Goal: Information Seeking & Learning: Learn about a topic

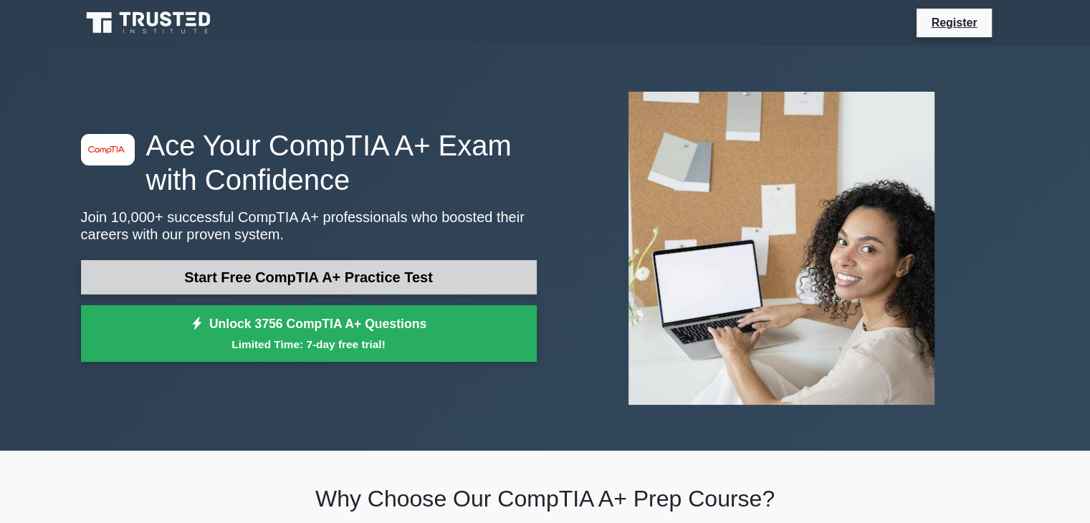
click at [331, 284] on link "Start Free CompTIA A+ Practice Test" at bounding box center [309, 277] width 456 height 34
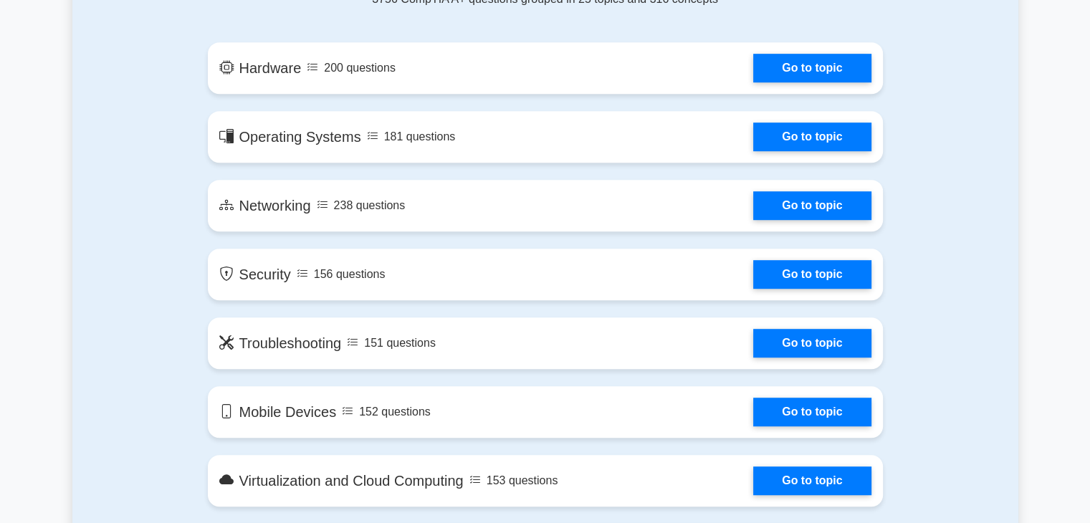
scroll to position [818, 0]
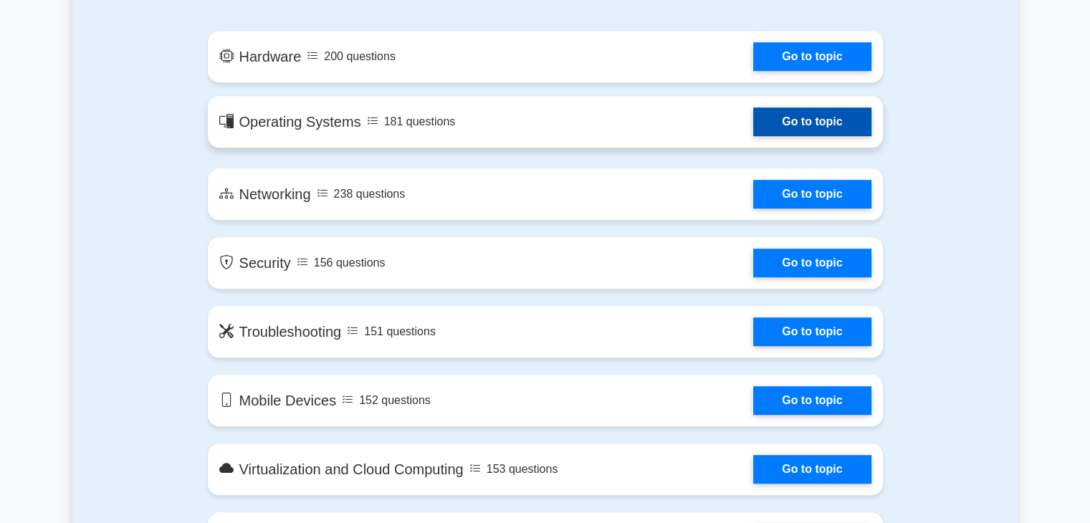
click at [771, 128] on link "Go to topic" at bounding box center [811, 121] width 117 height 29
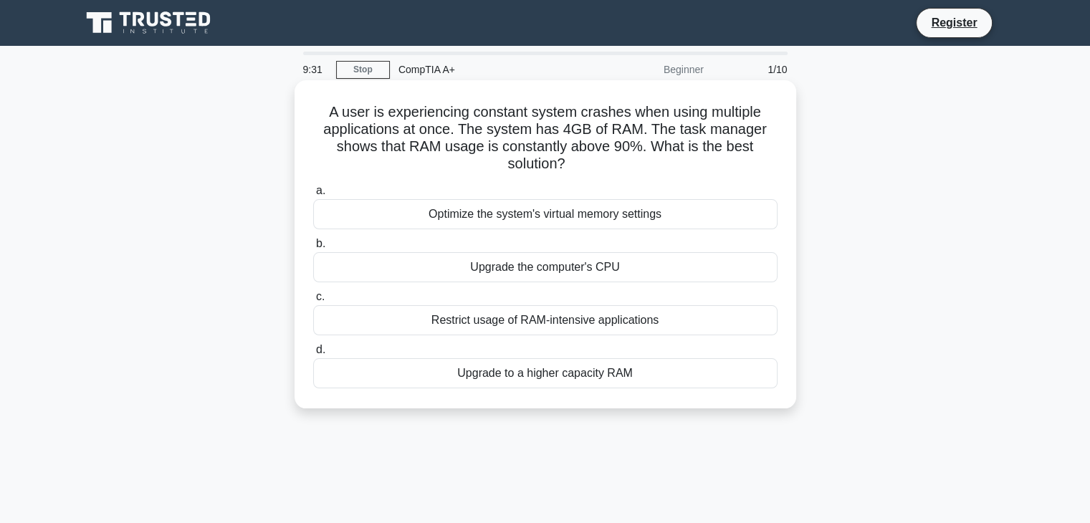
click at [577, 375] on div "Upgrade to a higher capacity RAM" at bounding box center [545, 373] width 464 height 30
click at [313, 355] on input "d. Upgrade to a higher capacity RAM" at bounding box center [313, 349] width 0 height 9
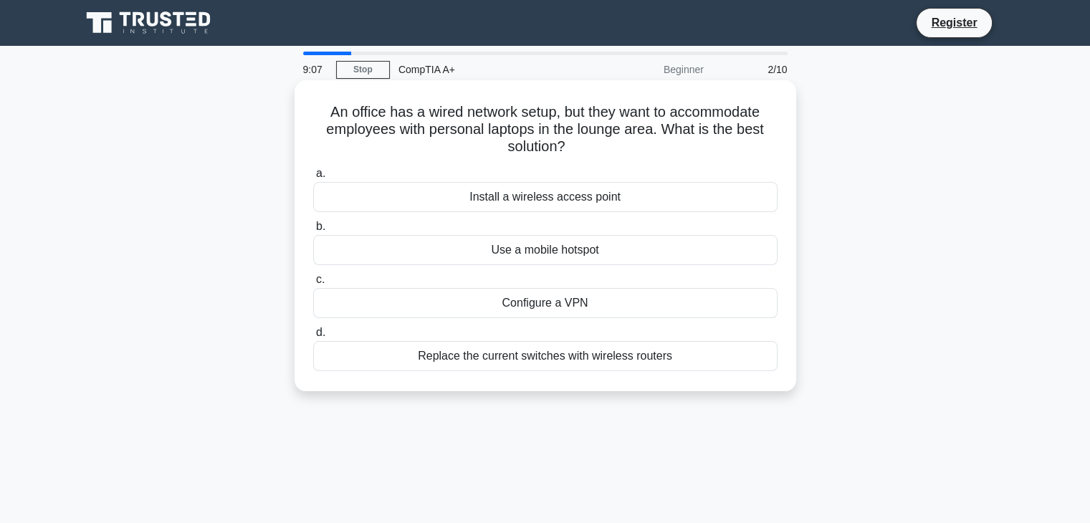
click at [597, 203] on div "Install a wireless access point" at bounding box center [545, 197] width 464 height 30
click at [313, 178] on input "a. Install a wireless access point" at bounding box center [313, 173] width 0 height 9
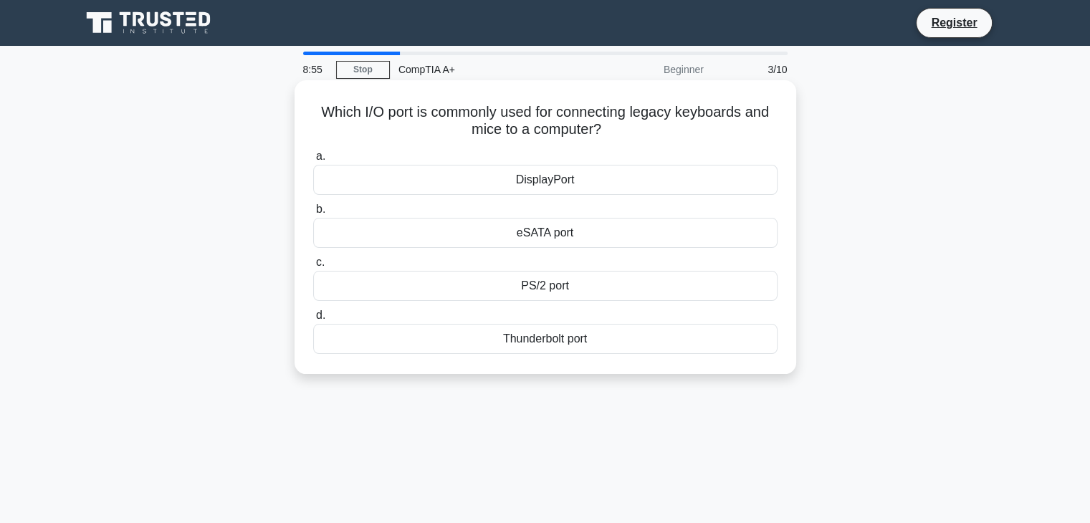
click at [563, 294] on div "PS/2 port" at bounding box center [545, 286] width 464 height 30
click at [313, 267] on input "c. PS/2 port" at bounding box center [313, 262] width 0 height 9
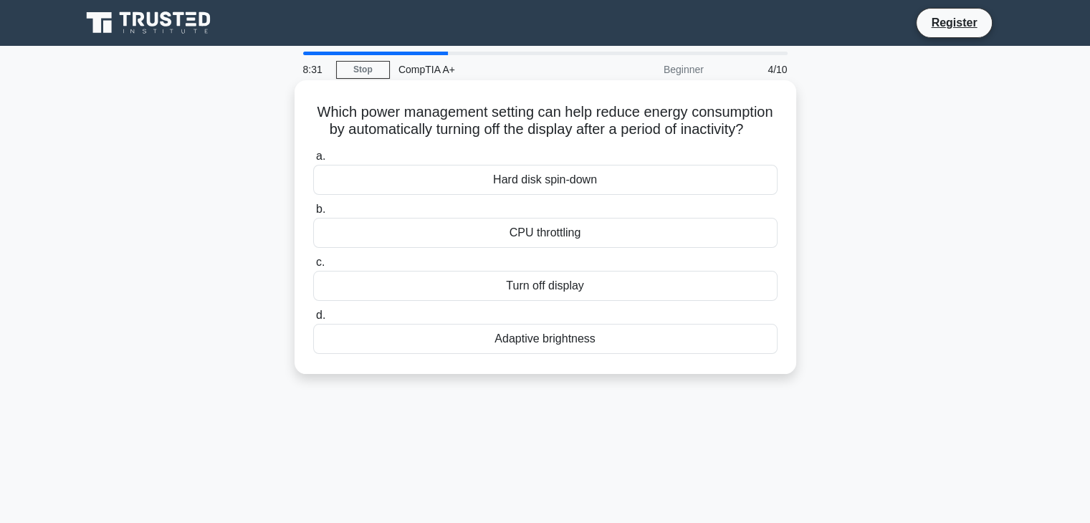
click at [554, 301] on div "Turn off display" at bounding box center [545, 286] width 464 height 30
click at [313, 267] on input "c. Turn off display" at bounding box center [313, 262] width 0 height 9
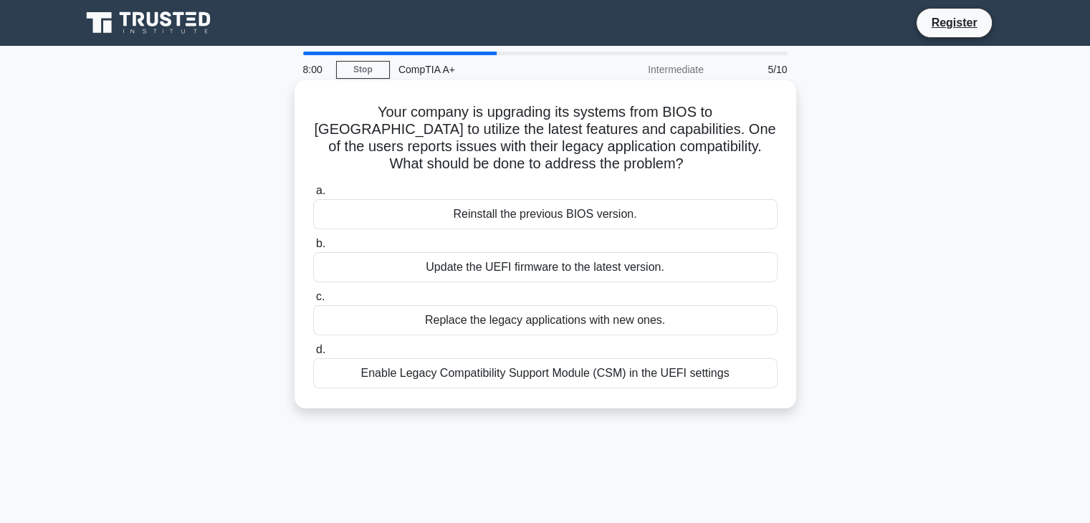
click at [624, 372] on div "Enable Legacy Compatibility Support Module (CSM) in the UEFI settings" at bounding box center [545, 373] width 464 height 30
click at [313, 355] on input "d. Enable Legacy Compatibility Support Module (CSM) in the UEFI settings" at bounding box center [313, 349] width 0 height 9
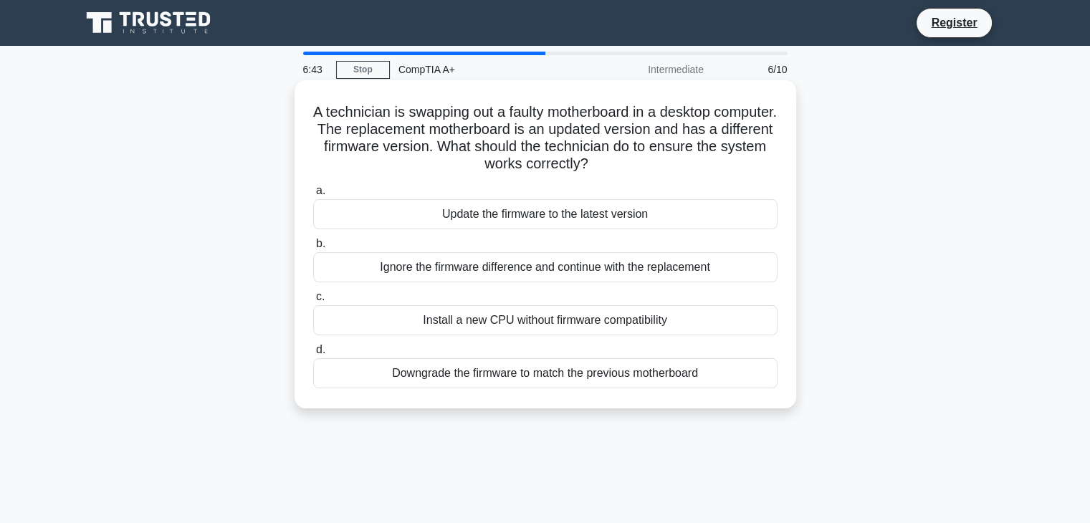
click at [524, 269] on div "Ignore the firmware difference and continue with the replacement" at bounding box center [545, 267] width 464 height 30
click at [313, 249] on input "b. Ignore the firmware difference and continue with the replacement" at bounding box center [313, 243] width 0 height 9
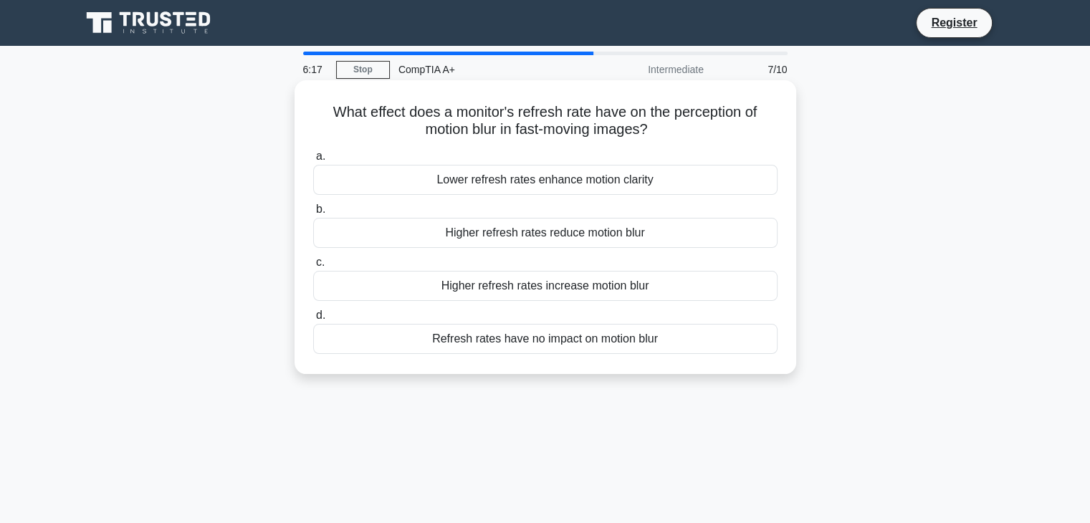
click at [530, 236] on div "Higher refresh rates reduce motion blur" at bounding box center [545, 233] width 464 height 30
click at [313, 214] on input "b. Higher refresh rates reduce motion blur" at bounding box center [313, 209] width 0 height 9
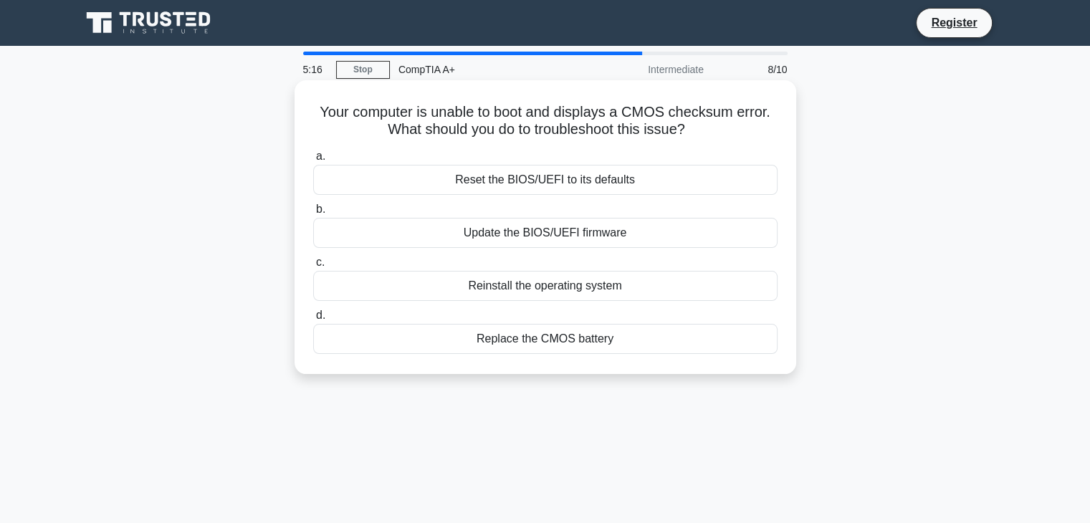
click at [557, 181] on div "Reset the BIOS/UEFI to its defaults" at bounding box center [545, 180] width 464 height 30
click at [313, 161] on input "a. Reset the BIOS/UEFI to its defaults" at bounding box center [313, 156] width 0 height 9
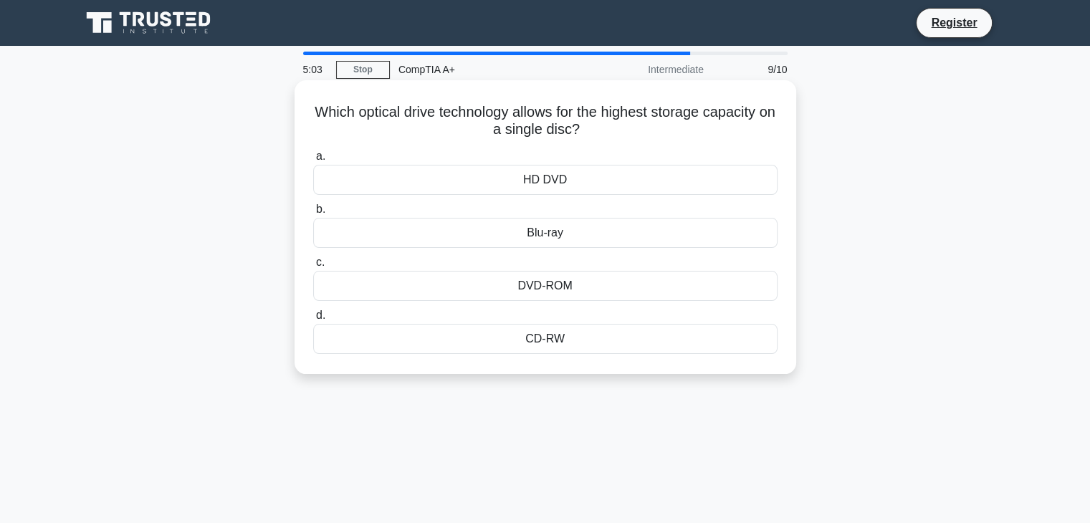
click at [547, 239] on div "Blu-ray" at bounding box center [545, 233] width 464 height 30
click at [313, 214] on input "b. Blu-ray" at bounding box center [313, 209] width 0 height 9
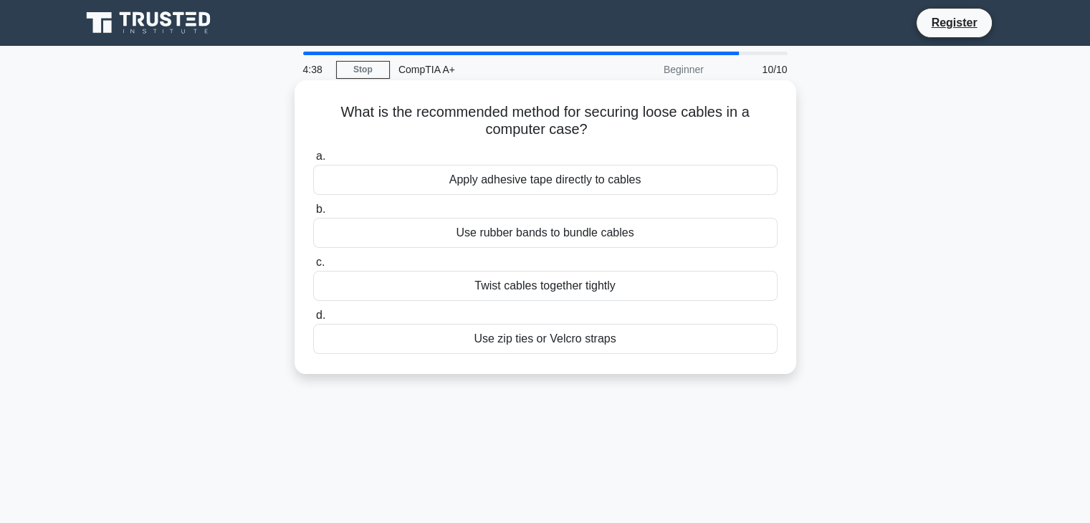
click at [572, 341] on div "Use zip ties or Velcro straps" at bounding box center [545, 339] width 464 height 30
click at [313, 320] on input "d. Use zip ties or Velcro straps" at bounding box center [313, 315] width 0 height 9
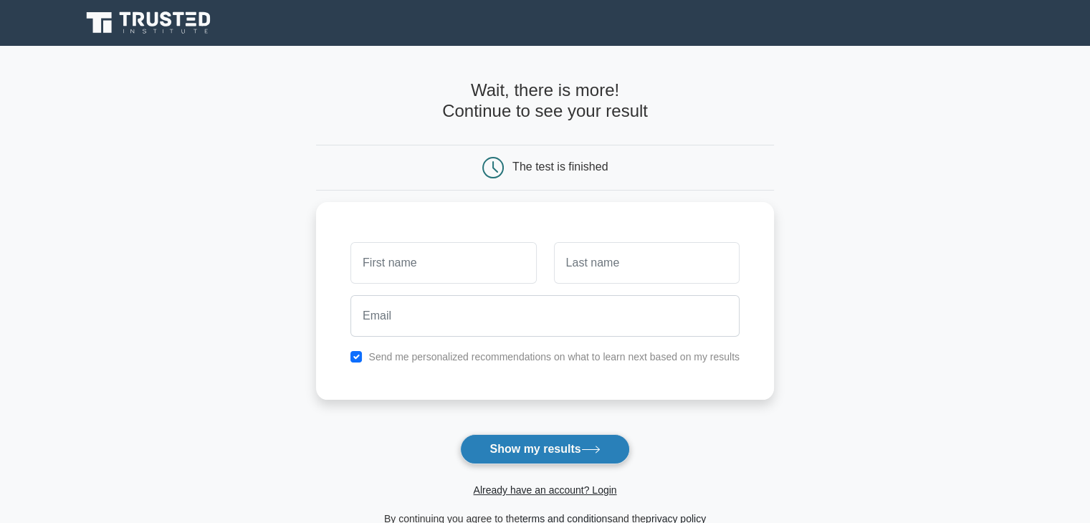
click at [544, 438] on button "Show my results" at bounding box center [544, 449] width 169 height 30
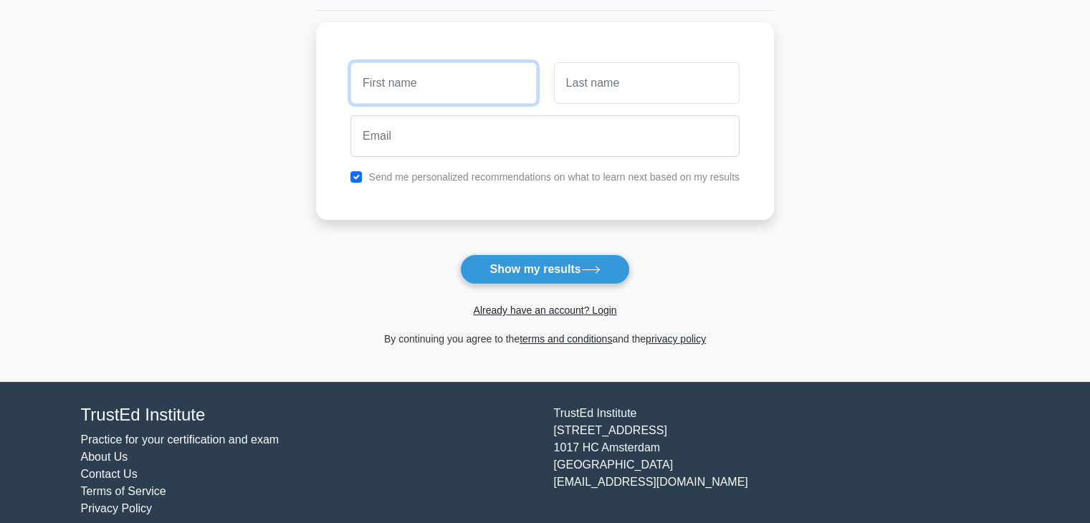
scroll to position [196, 0]
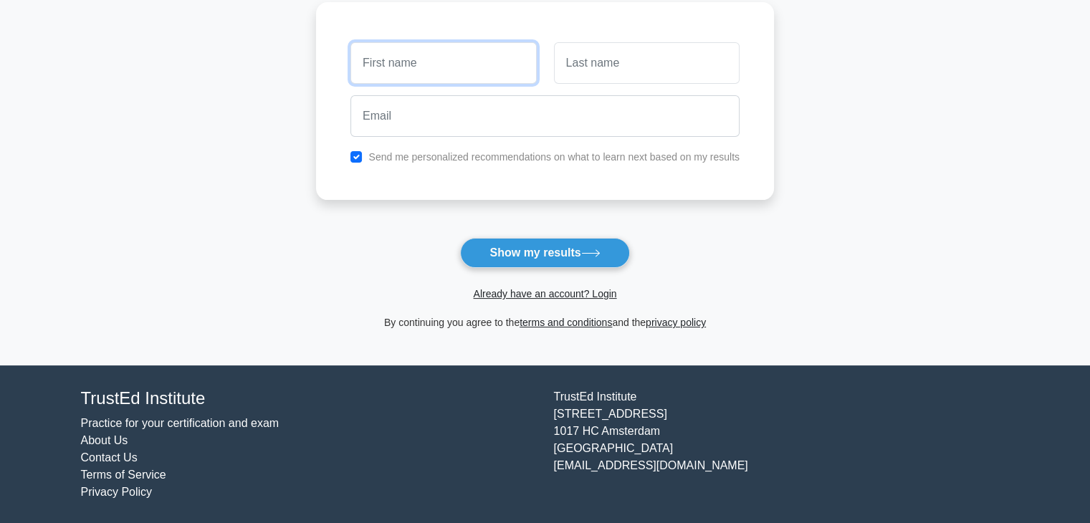
click at [429, 73] on input "text" at bounding box center [443, 63] width 186 height 42
type input "c"
click at [364, 64] on input "césar" at bounding box center [443, 63] width 186 height 42
type input "César"
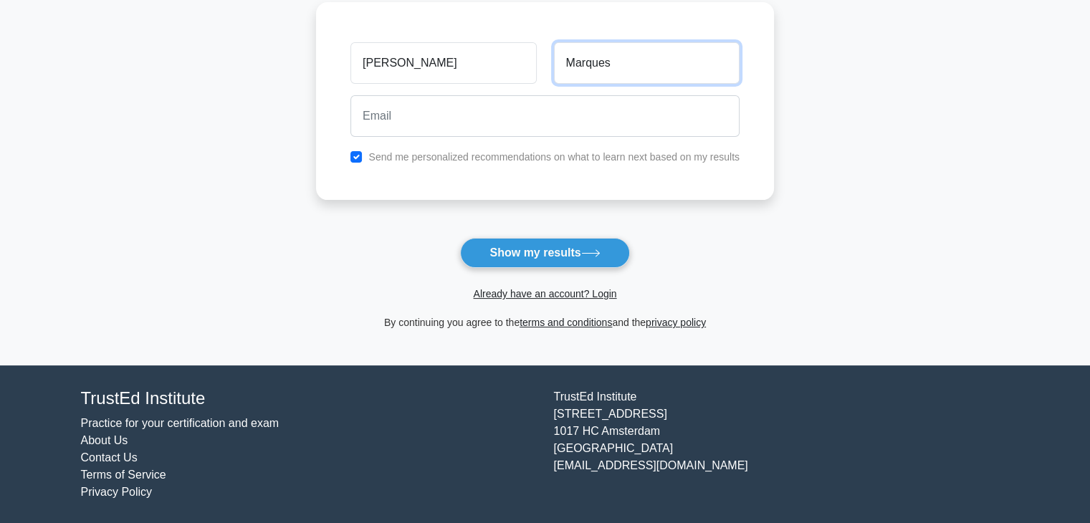
type input "Marques"
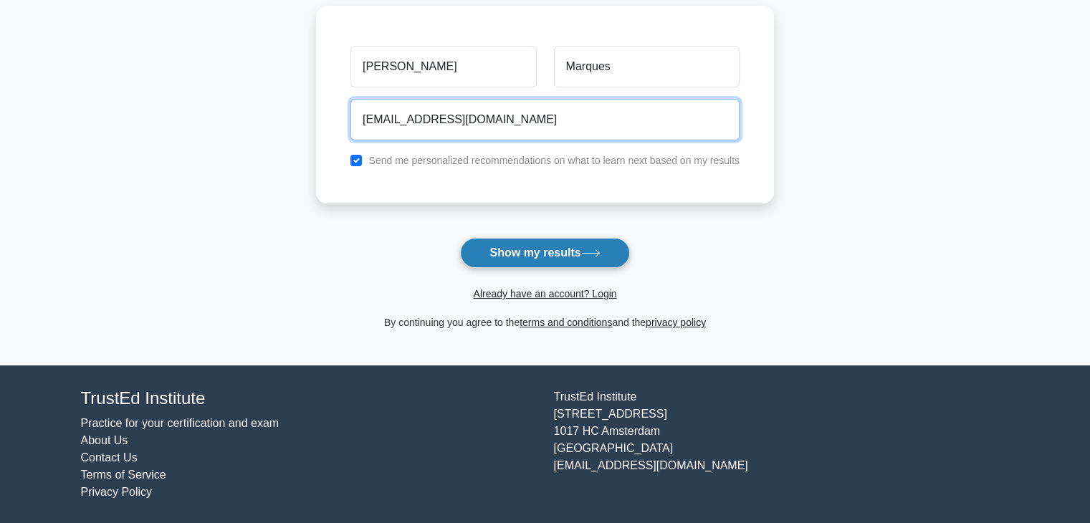
type input "cemarques@gmail.com"
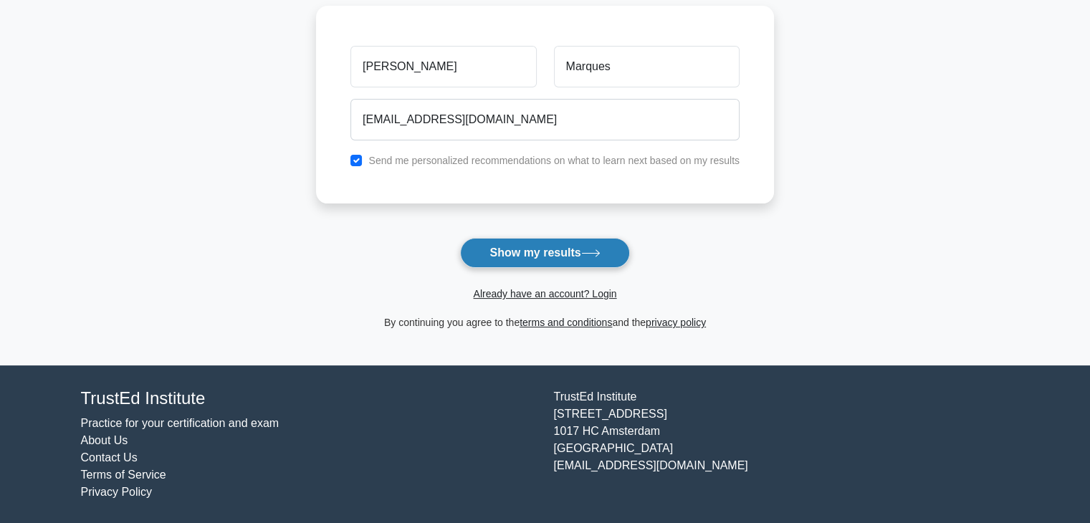
click at [549, 250] on button "Show my results" at bounding box center [544, 253] width 169 height 30
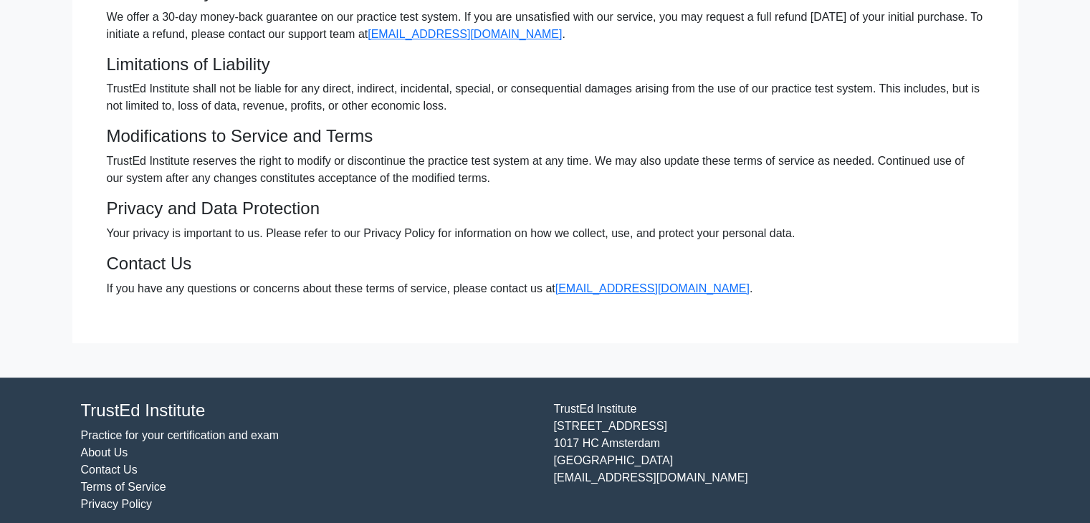
scroll to position [351, 0]
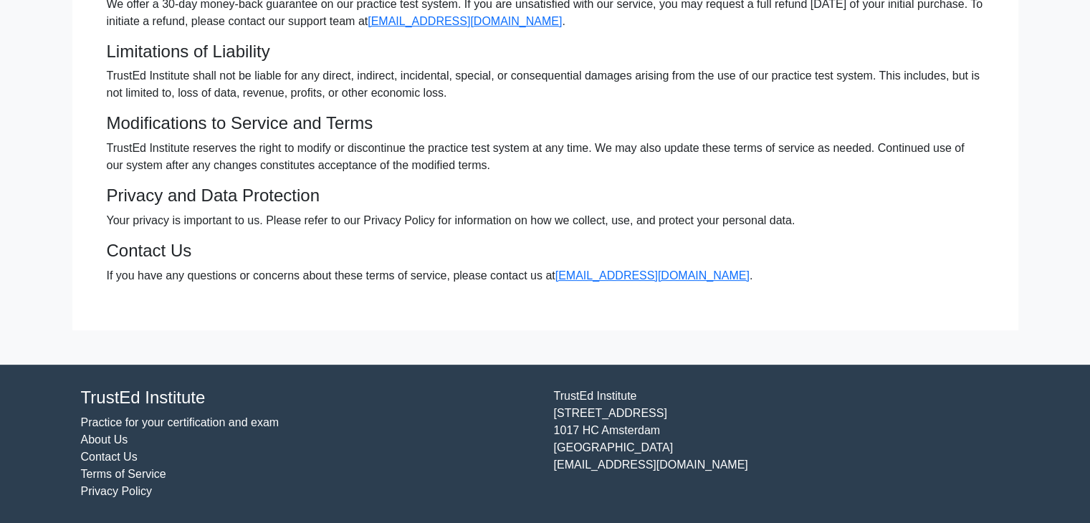
click at [110, 443] on link "About Us" at bounding box center [104, 439] width 47 height 12
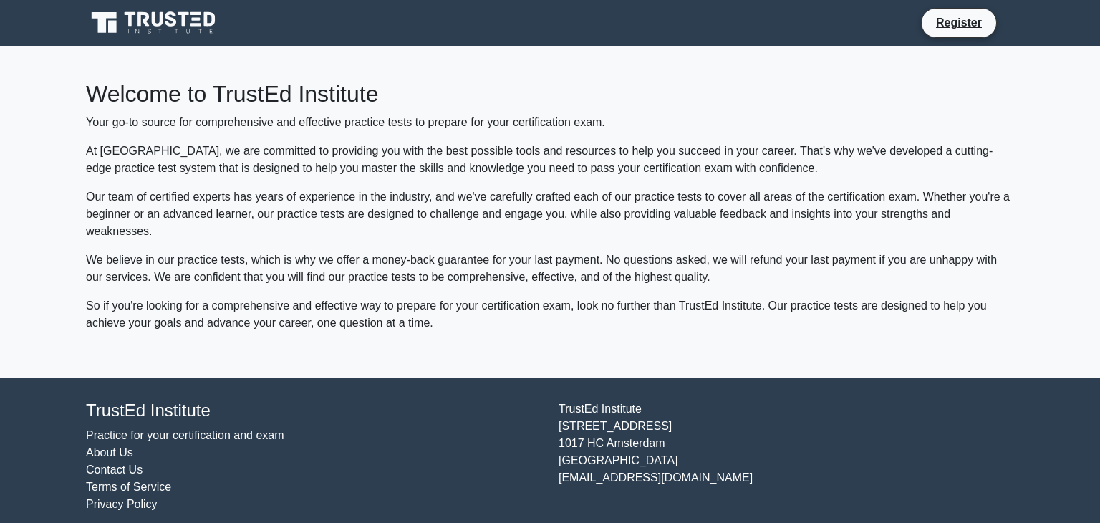
click at [122, 498] on link "Privacy Policy" at bounding box center [122, 504] width 72 height 12
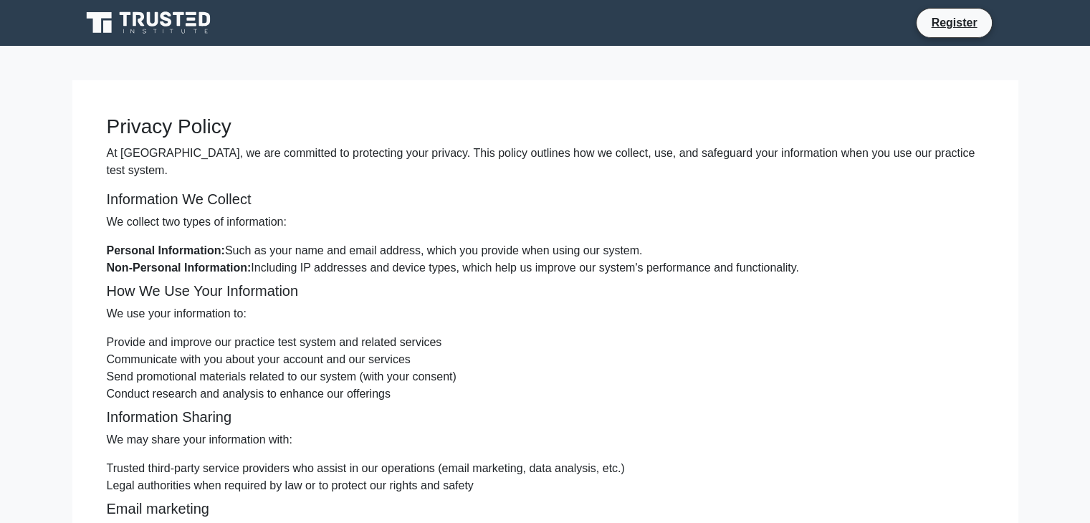
click at [148, 21] on icon at bounding box center [152, 19] width 11 height 14
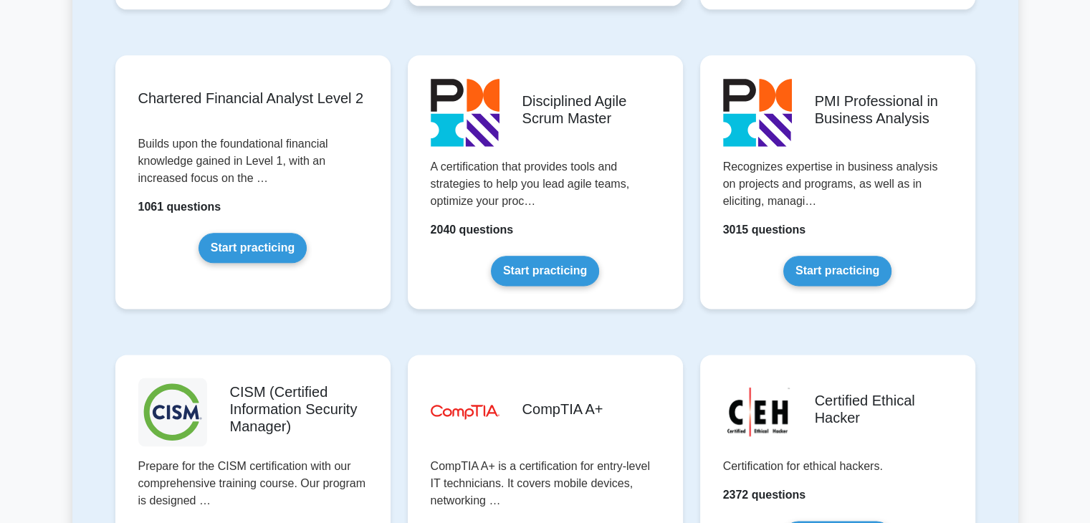
scroll to position [1863, 0]
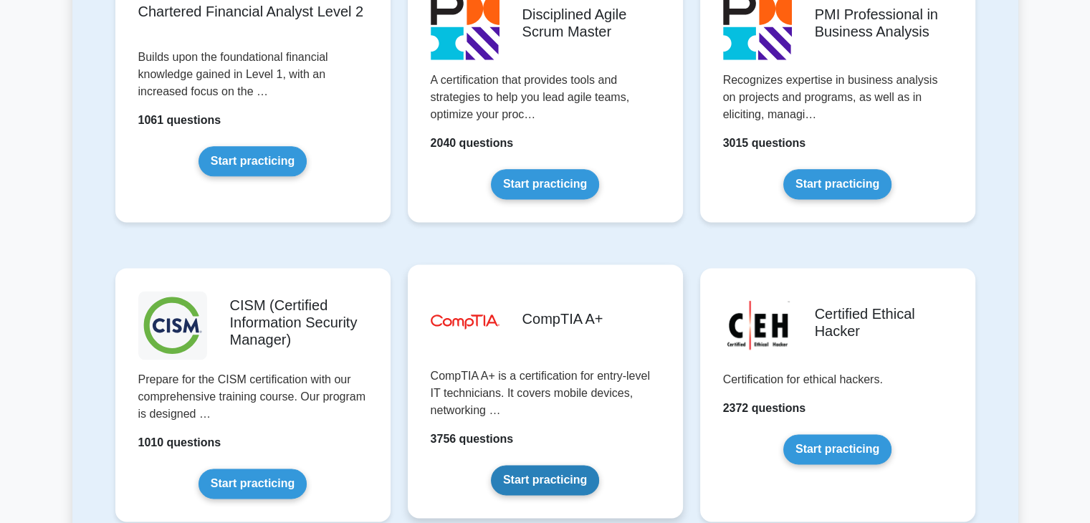
click at [557, 465] on link "Start practicing" at bounding box center [545, 480] width 108 height 30
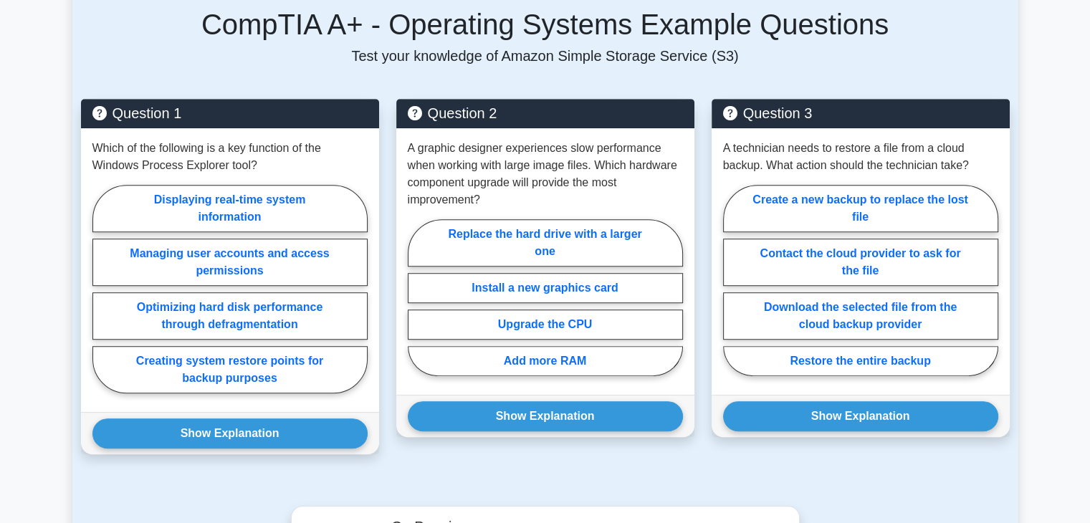
scroll to position [928, 0]
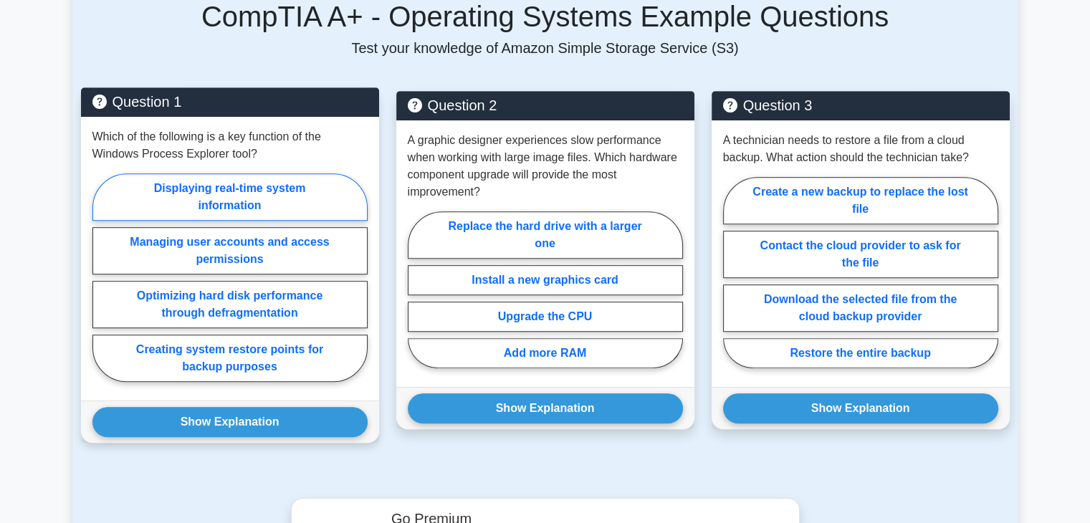
click at [203, 186] on label "Displaying real-time system information" at bounding box center [229, 196] width 275 height 47
click at [102, 277] on input "Displaying real-time system information" at bounding box center [96, 281] width 9 height 9
radio input "true"
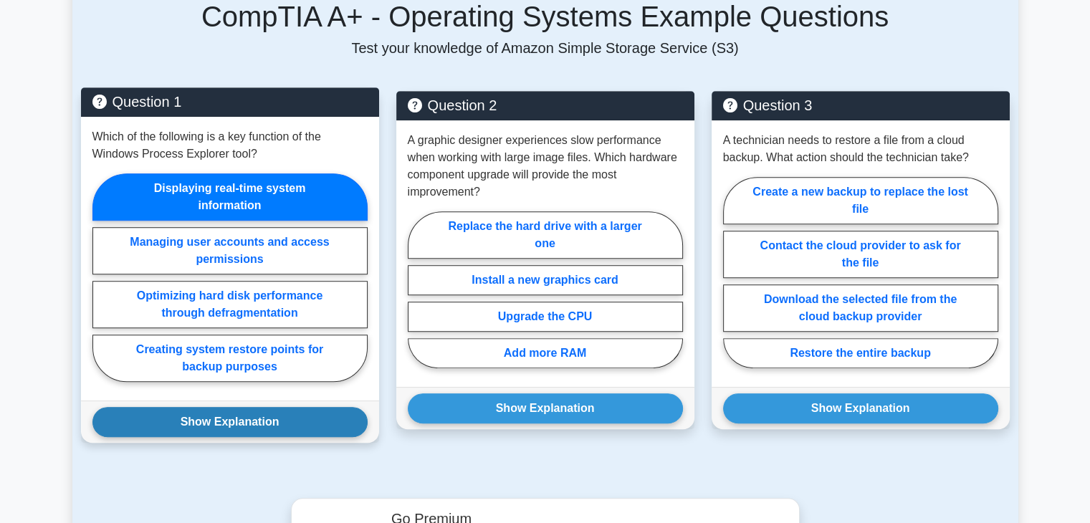
click at [317, 422] on button "Show Explanation" at bounding box center [229, 422] width 275 height 30
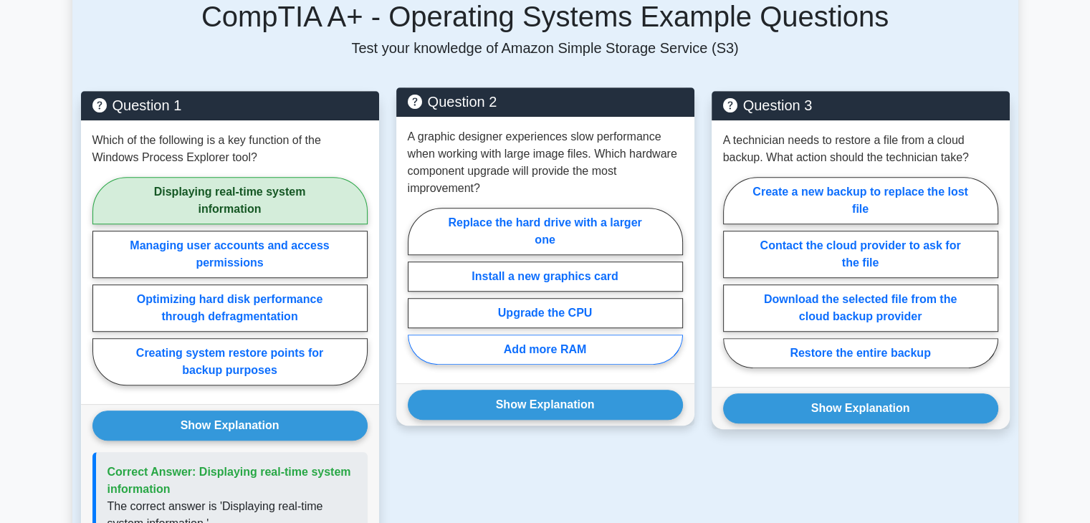
click at [562, 345] on label "Add more RAM" at bounding box center [545, 350] width 275 height 30
click at [417, 295] on input "Add more RAM" at bounding box center [412, 290] width 9 height 9
radio input "true"
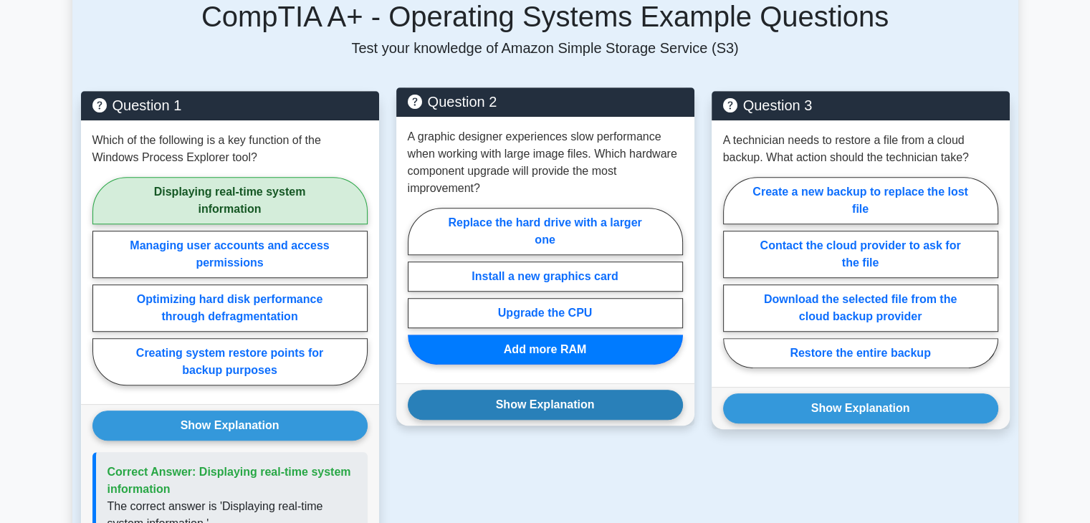
click at [567, 397] on button "Show Explanation" at bounding box center [545, 405] width 275 height 30
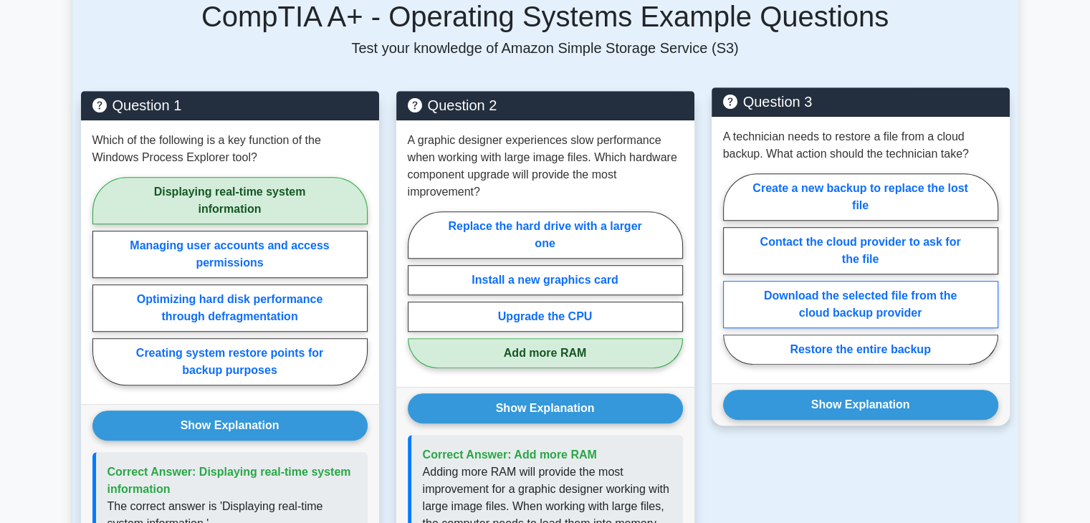
click at [940, 304] on label "Download the selected file from the cloud backup provider" at bounding box center [860, 304] width 275 height 47
click at [732, 278] on input "Download the selected file from the cloud backup provider" at bounding box center [727, 273] width 9 height 9
radio input "true"
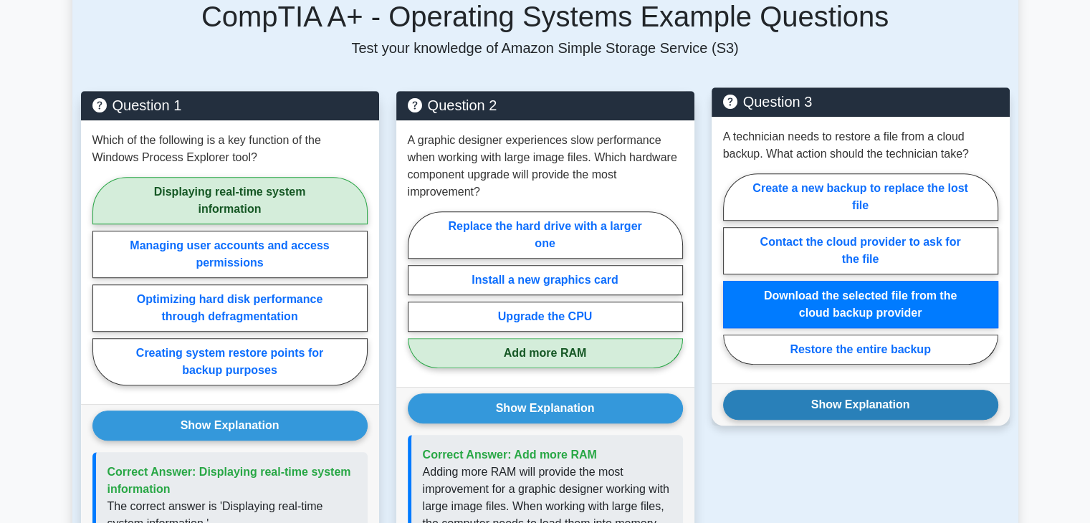
click at [934, 406] on button "Show Explanation" at bounding box center [860, 405] width 275 height 30
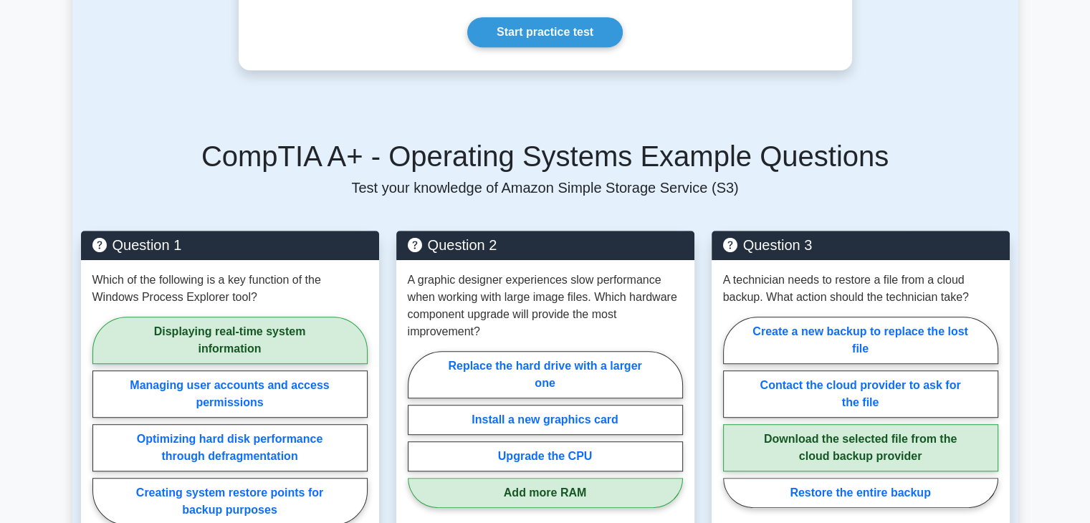
scroll to position [791, 0]
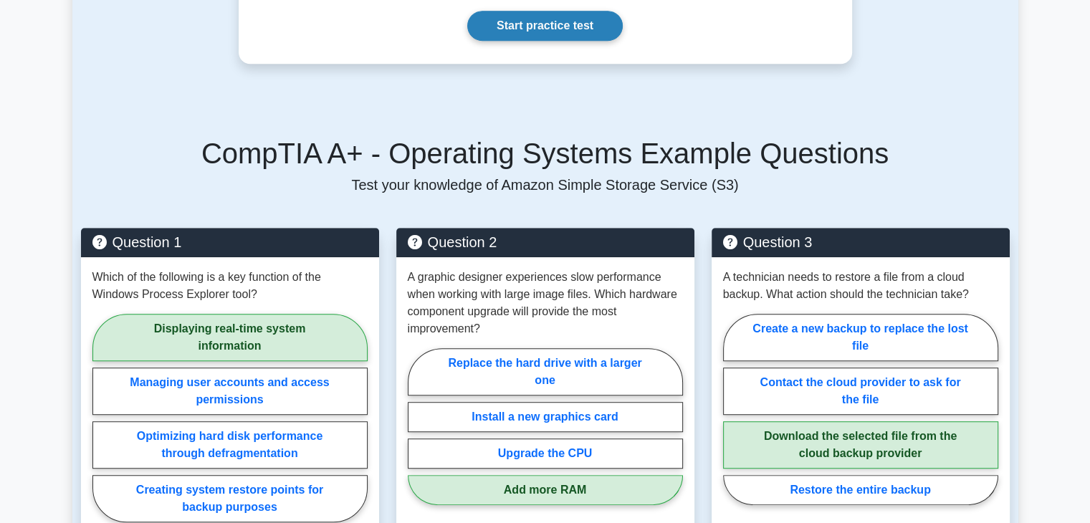
click at [556, 32] on link "Start practice test" at bounding box center [544, 26] width 155 height 30
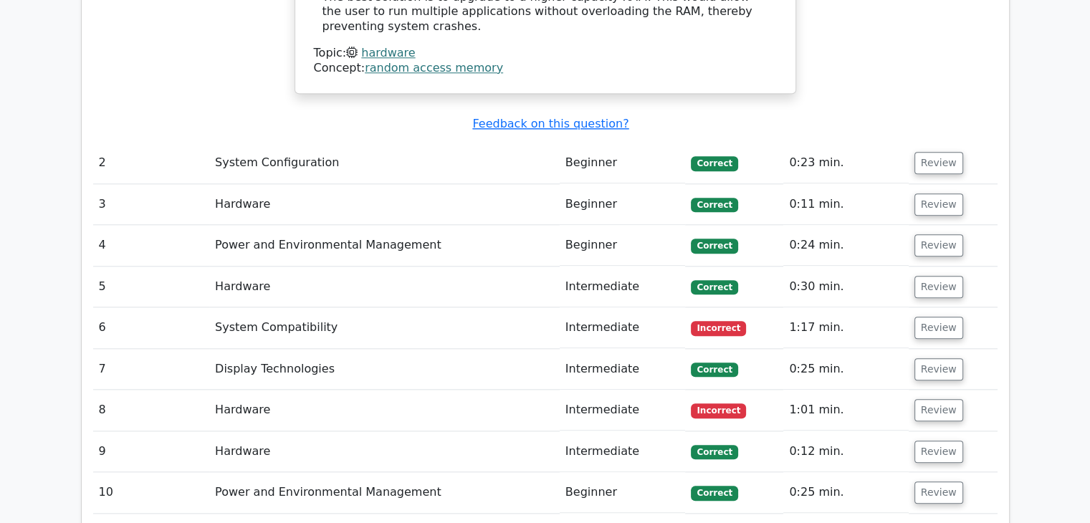
scroll to position [1532, 0]
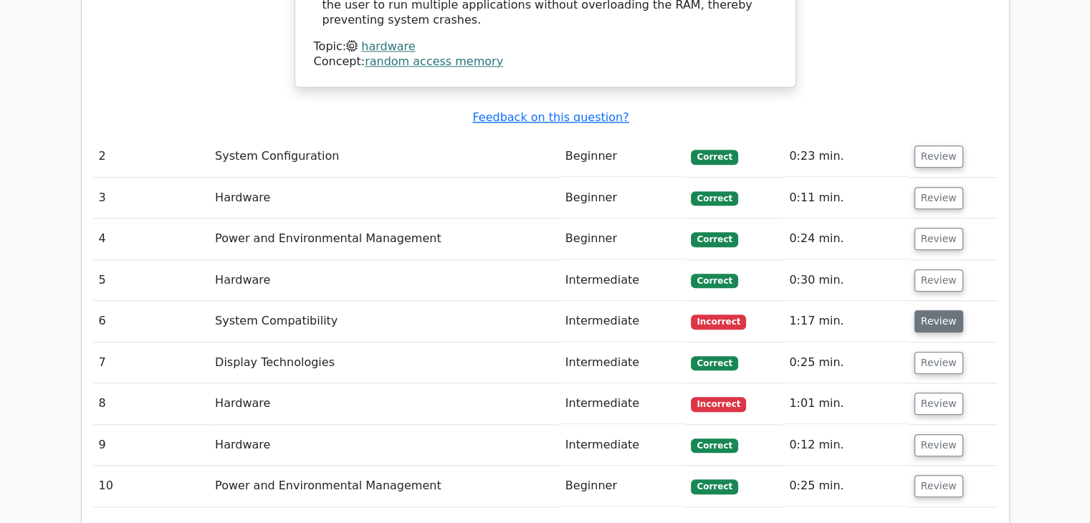
click at [925, 310] on button "Review" at bounding box center [938, 321] width 49 height 22
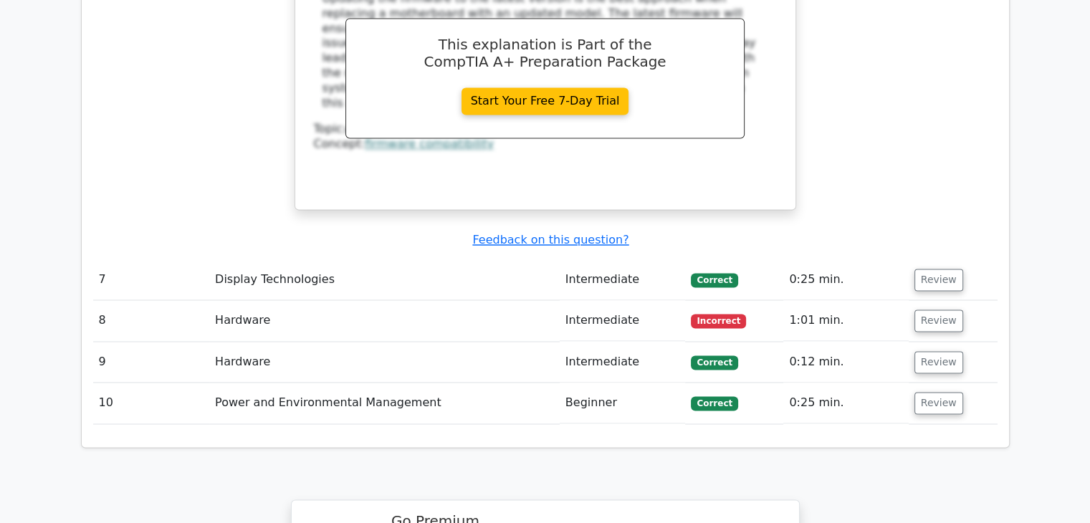
scroll to position [2238, 0]
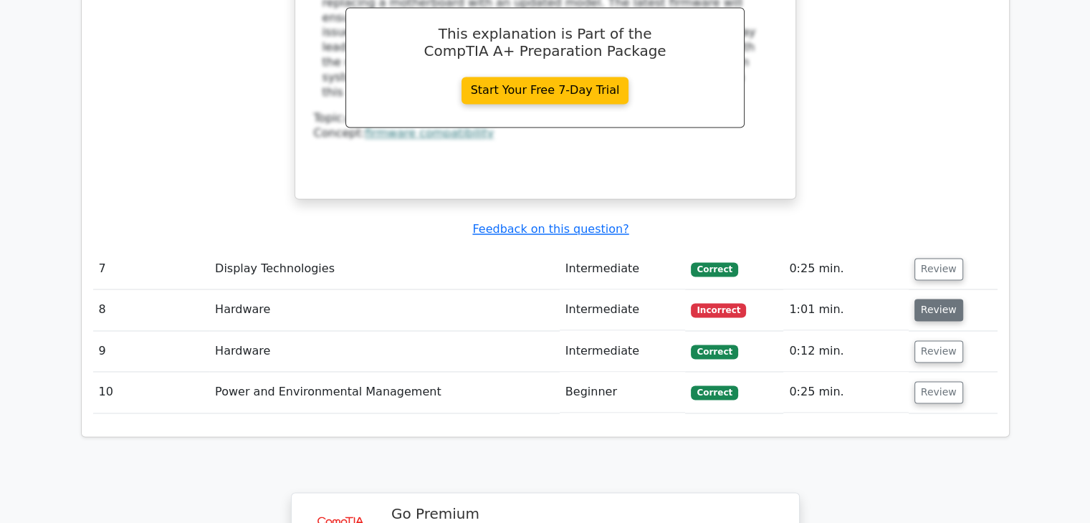
click at [941, 299] on button "Review" at bounding box center [938, 310] width 49 height 22
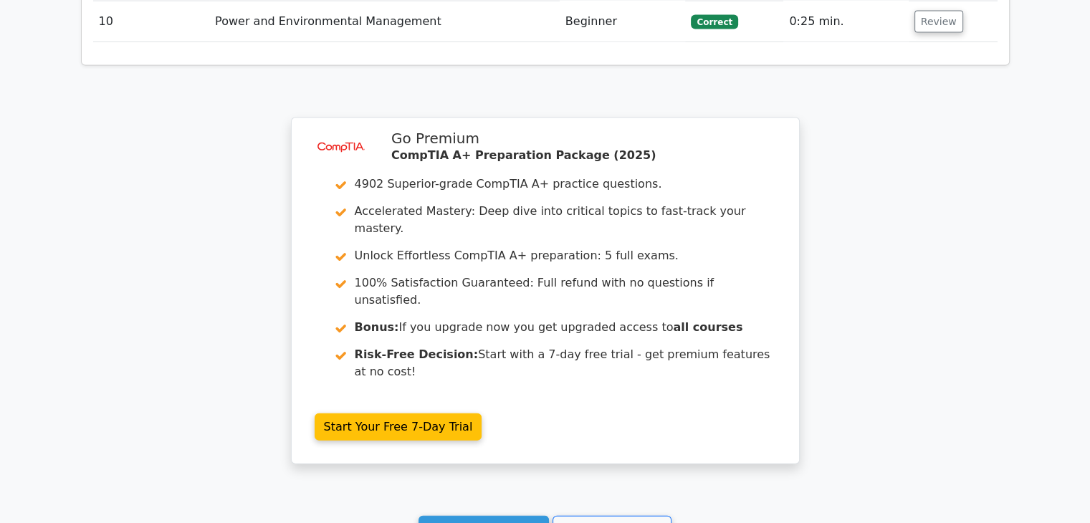
scroll to position [3108, 0]
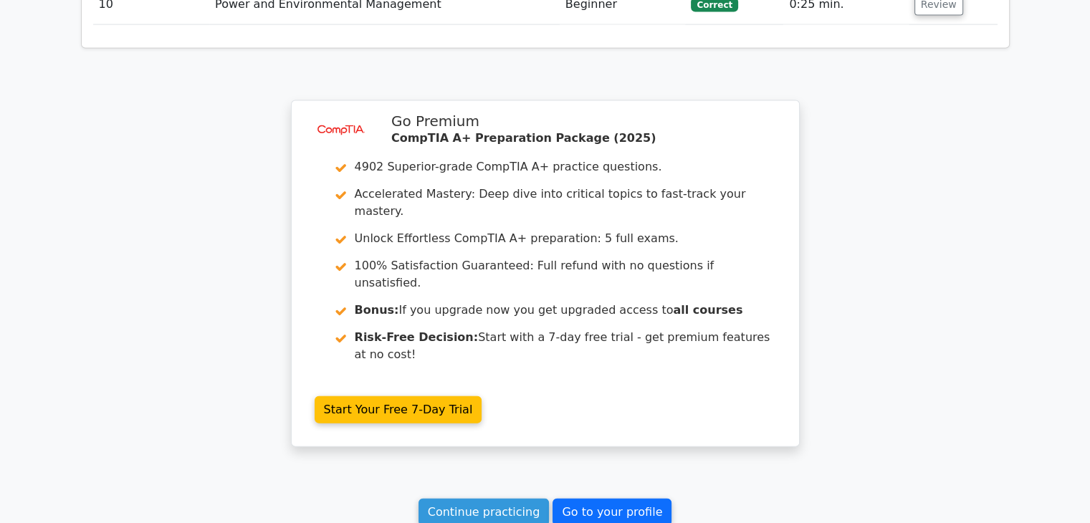
click at [603, 499] on link "Go to your profile" at bounding box center [611, 512] width 119 height 27
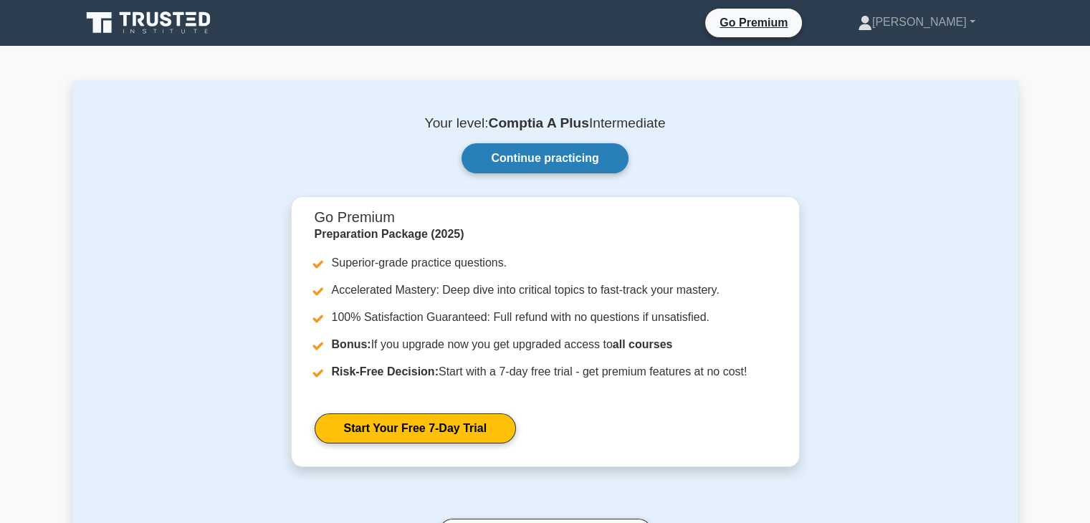
click at [539, 164] on link "Continue practicing" at bounding box center [544, 158] width 166 height 30
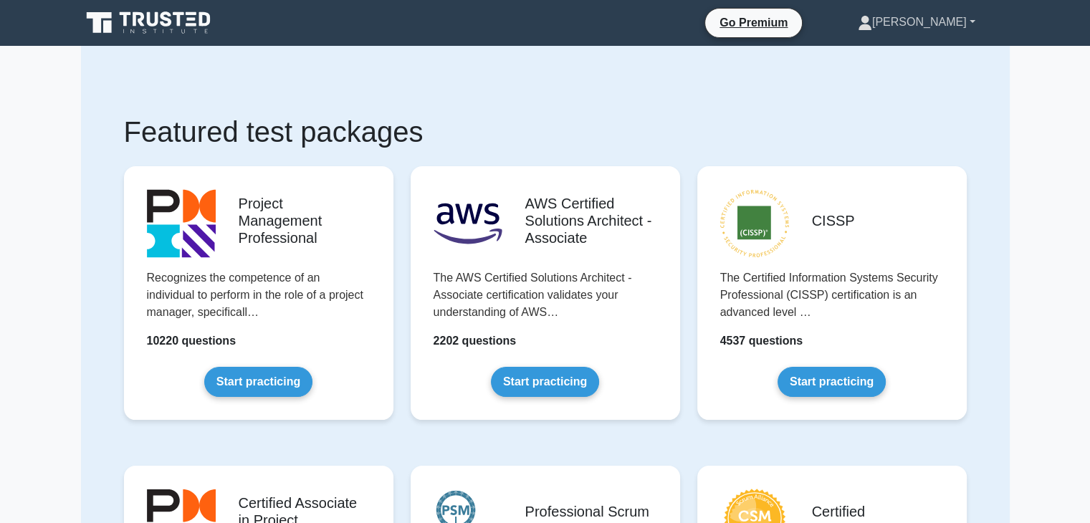
click at [973, 13] on link "[PERSON_NAME]" at bounding box center [916, 22] width 186 height 29
click at [926, 80] on link "Settings" at bounding box center [880, 78] width 113 height 23
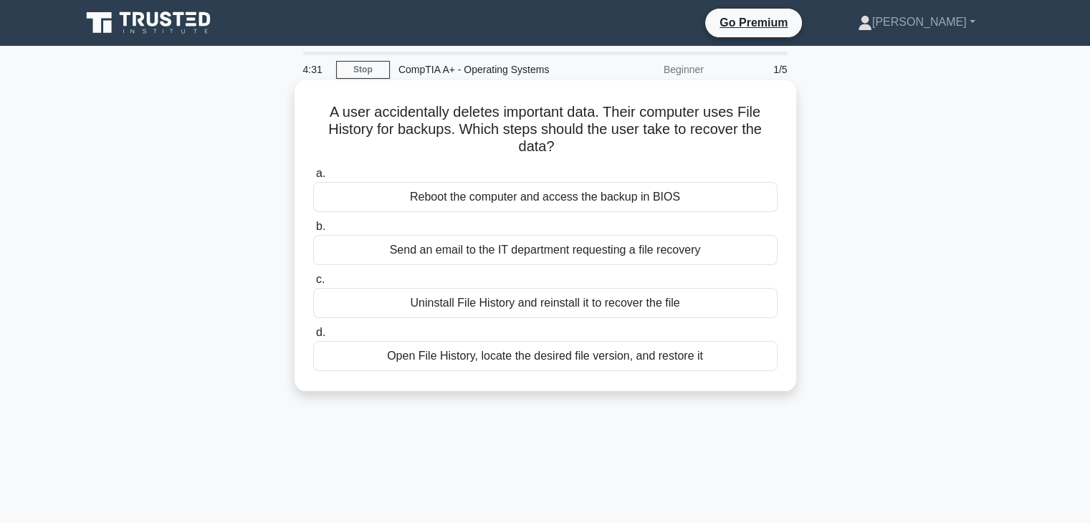
click at [648, 363] on div "Open File History, locate the desired file version, and restore it" at bounding box center [545, 356] width 464 height 30
click at [313, 337] on input "d. Open File History, locate the desired file version, and restore it" at bounding box center [313, 332] width 0 height 9
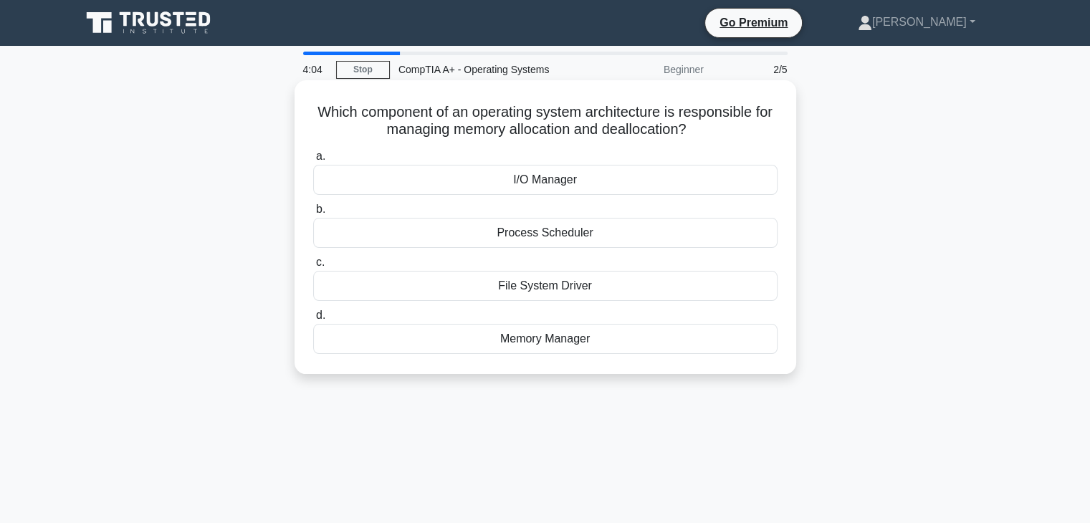
click at [570, 335] on div "Memory Manager" at bounding box center [545, 339] width 464 height 30
click at [313, 320] on input "d. Memory Manager" at bounding box center [313, 315] width 0 height 9
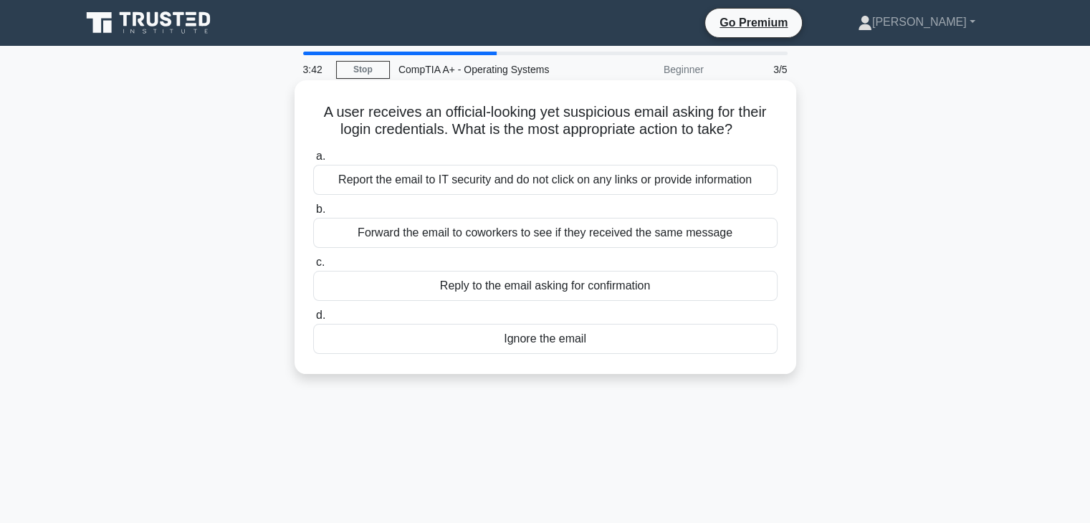
click at [561, 187] on div "Report the email to IT security and do not click on any links or provide inform…" at bounding box center [545, 180] width 464 height 30
click at [313, 161] on input "a. Report the email to IT security and do not click on any links or provide inf…" at bounding box center [313, 156] width 0 height 9
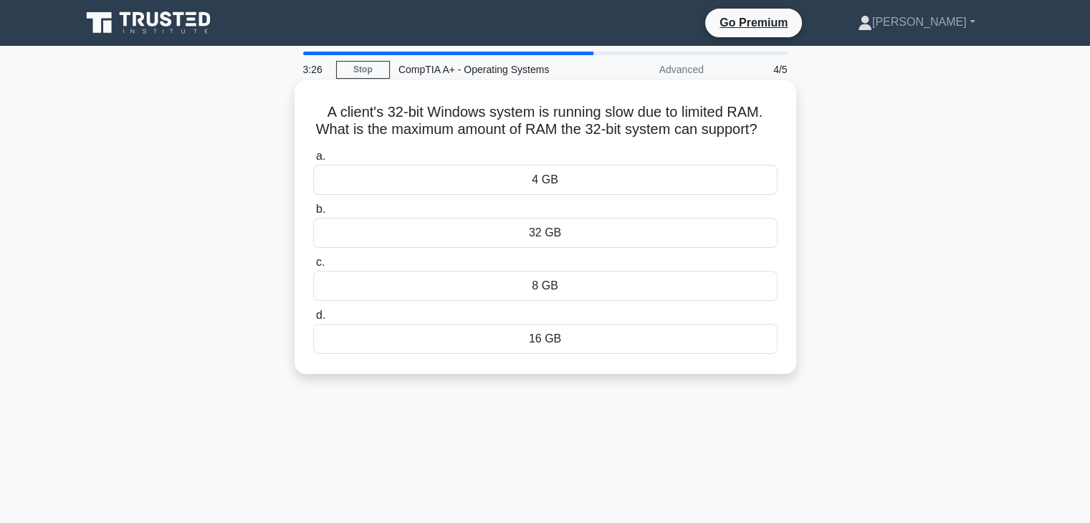
click at [565, 195] on div "4 GB" at bounding box center [545, 180] width 464 height 30
click at [313, 161] on input "a. 4 GB" at bounding box center [313, 156] width 0 height 9
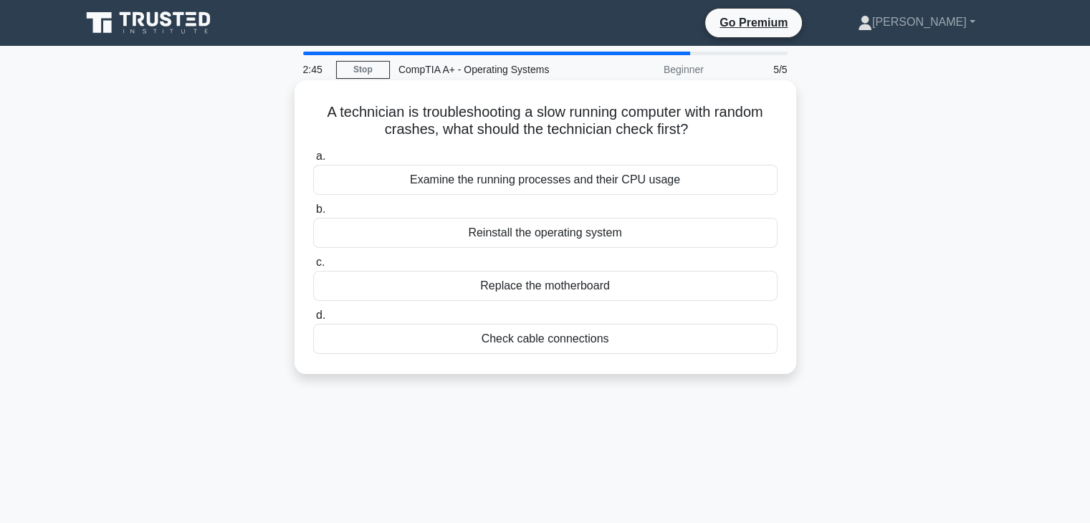
click at [550, 183] on div "Examine the running processes and their CPU usage" at bounding box center [545, 180] width 464 height 30
click at [313, 161] on input "a. Examine the running processes and their CPU usage" at bounding box center [313, 156] width 0 height 9
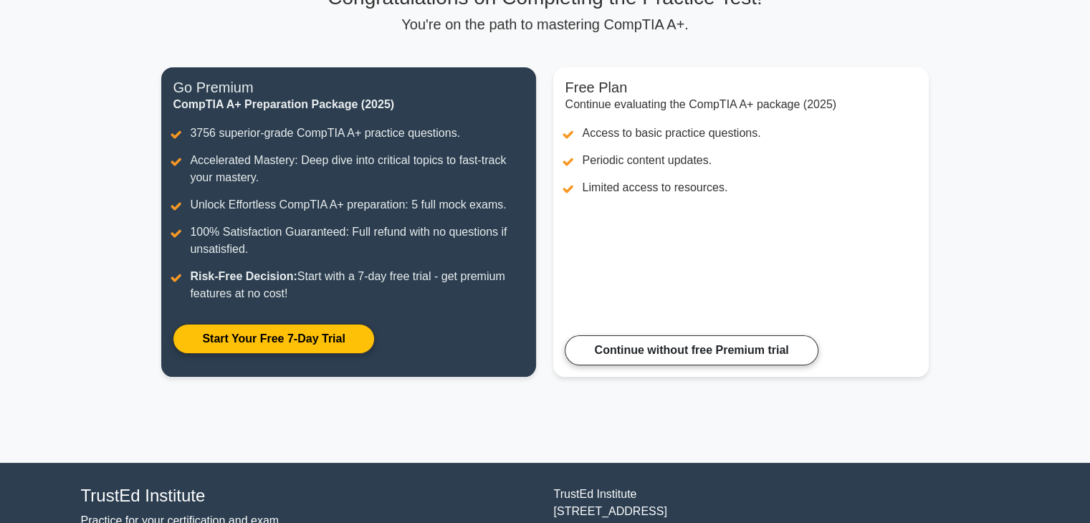
scroll to position [130, 0]
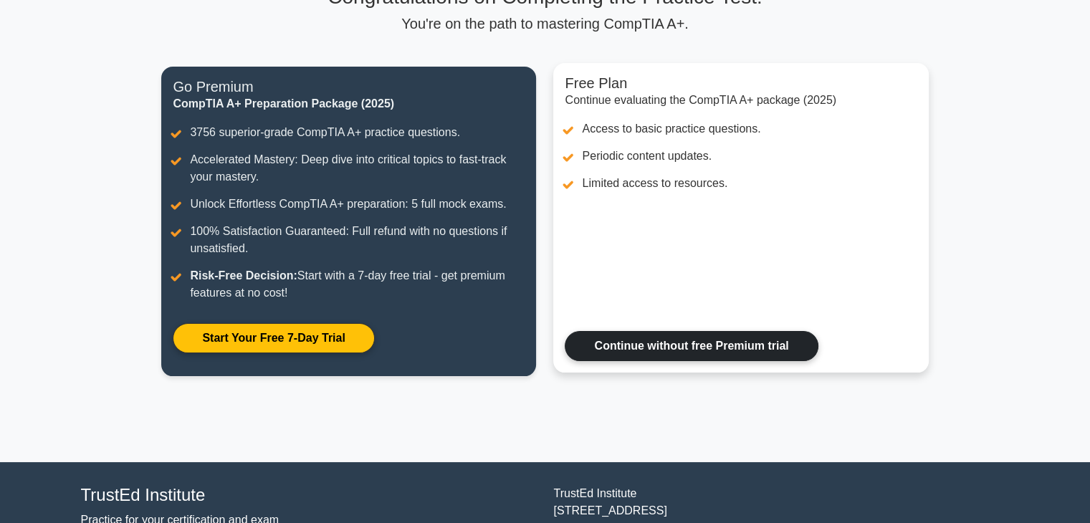
click at [718, 361] on link "Continue without free Premium trial" at bounding box center [690, 346] width 253 height 30
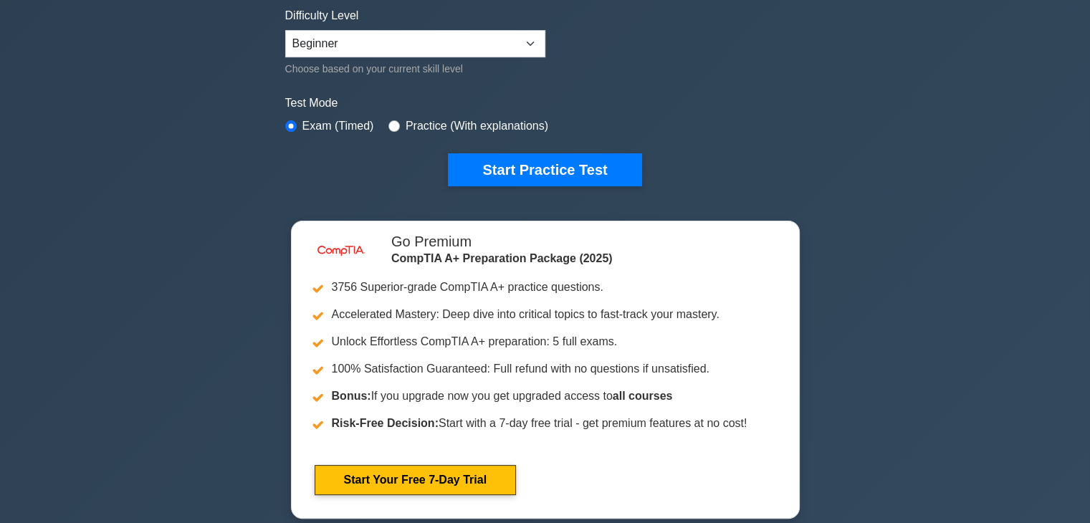
scroll to position [72, 0]
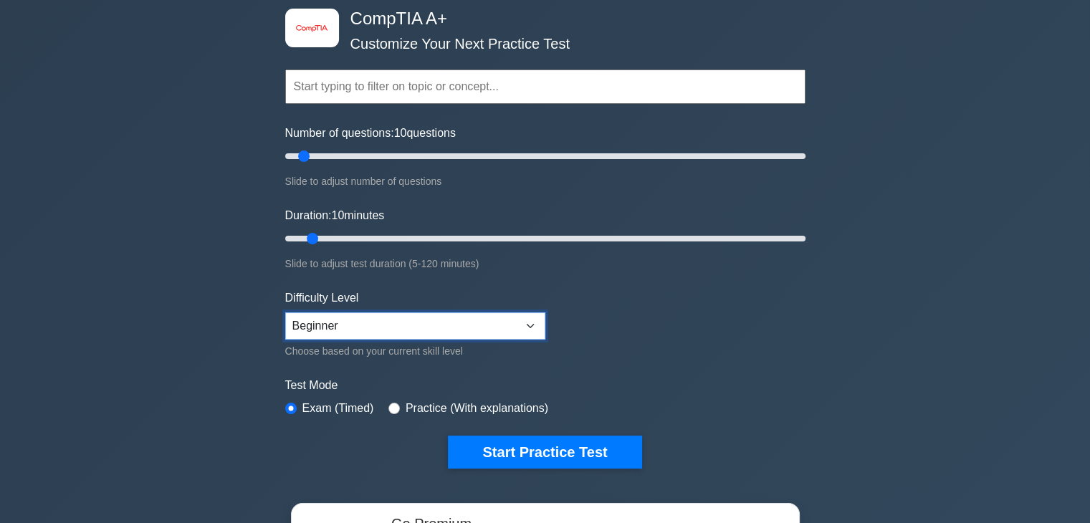
click at [309, 327] on select "Beginner Intermediate Expert" at bounding box center [415, 325] width 260 height 27
select select "intermediate"
click at [285, 312] on select "Beginner Intermediate Expert" at bounding box center [415, 325] width 260 height 27
drag, startPoint x: 304, startPoint y: 155, endPoint x: 327, endPoint y: 156, distance: 22.9
type input "20"
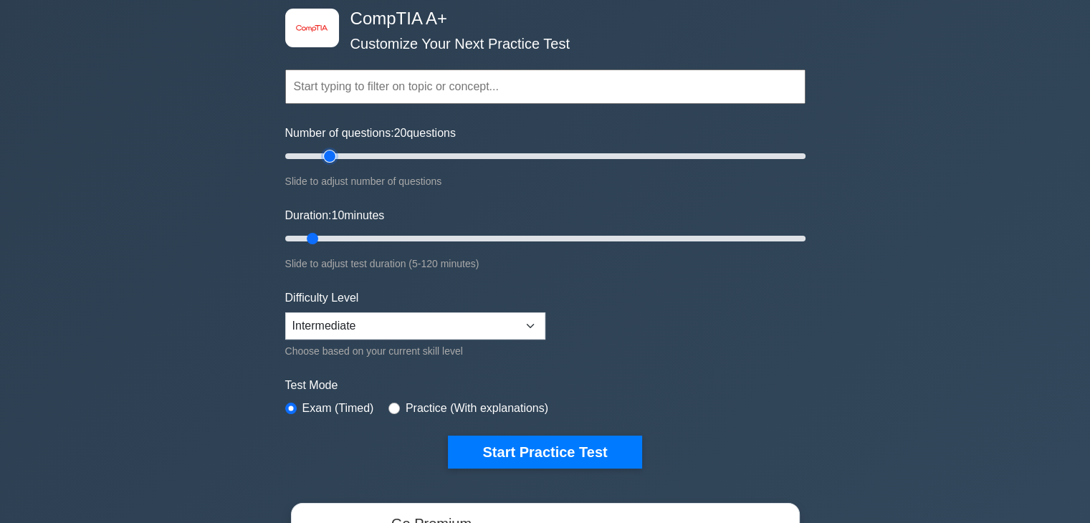
click at [327, 156] on input "Number of questions: 20 questions" at bounding box center [545, 156] width 520 height 17
drag, startPoint x: 312, startPoint y: 235, endPoint x: 329, endPoint y: 237, distance: 16.6
type input "15"
click at [329, 237] on input "Duration: 15 minutes" at bounding box center [545, 238] width 520 height 17
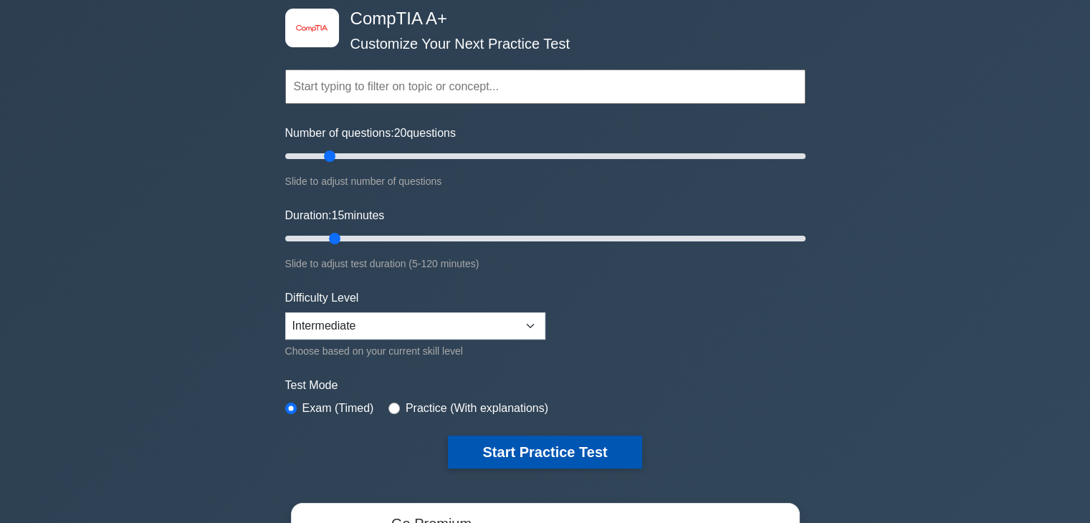
click at [572, 448] on button "Start Practice Test" at bounding box center [544, 452] width 193 height 33
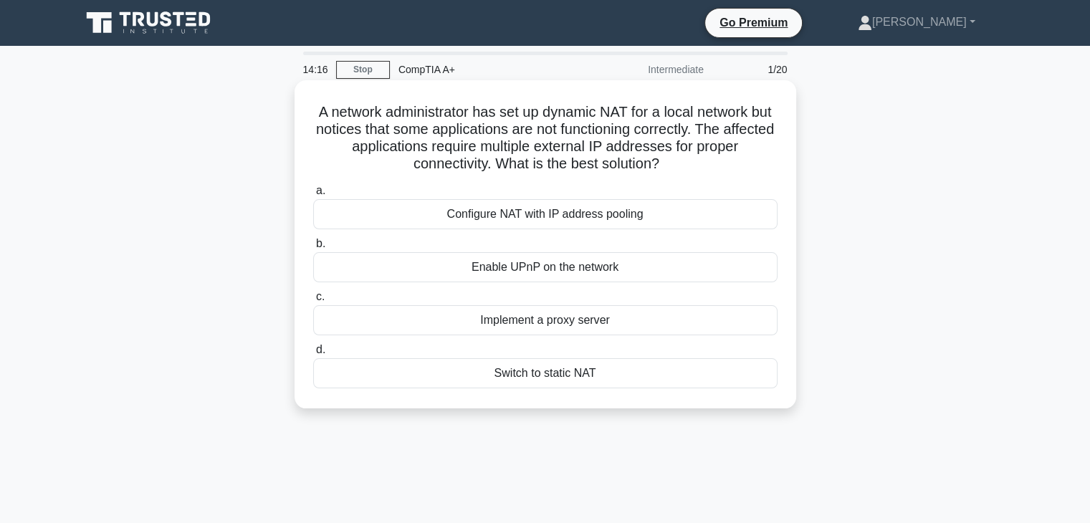
click at [622, 221] on div "Configure NAT with IP address pooling" at bounding box center [545, 214] width 464 height 30
click at [313, 196] on input "a. Configure NAT with IP address pooling" at bounding box center [313, 190] width 0 height 9
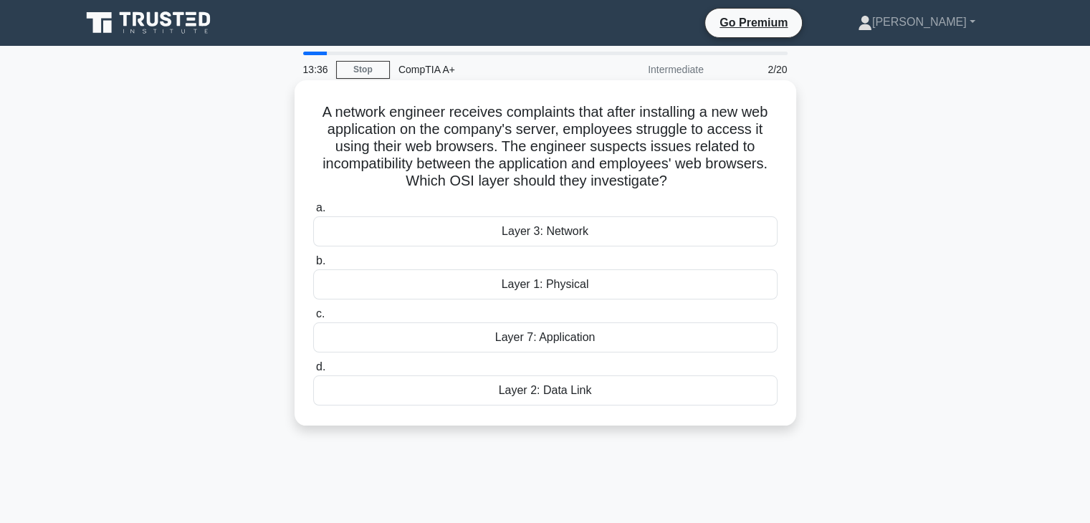
click at [591, 335] on div "Layer 7: Application" at bounding box center [545, 337] width 464 height 30
click at [313, 319] on input "c. Layer 7: Application" at bounding box center [313, 313] width 0 height 9
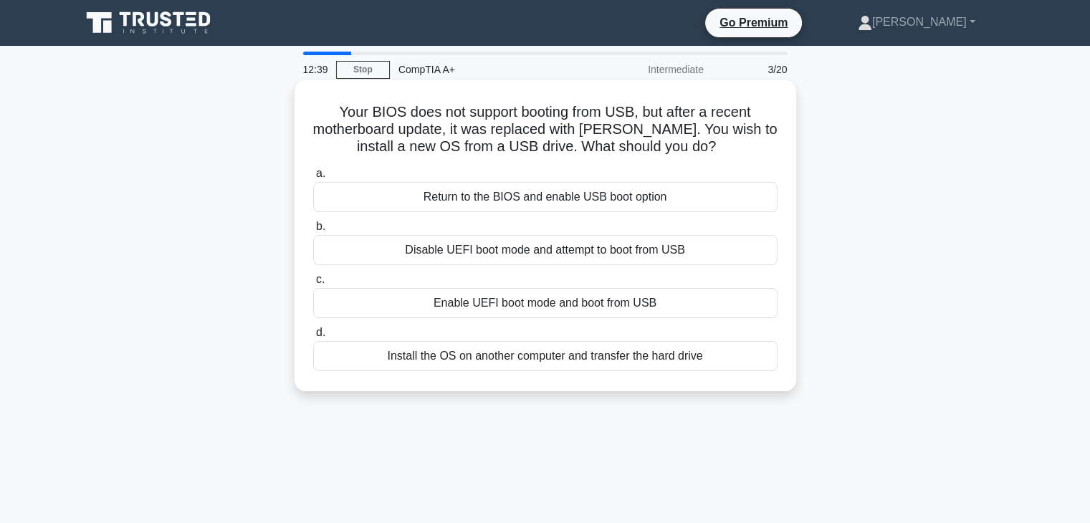
click at [567, 303] on div "Enable UEFI boot mode and boot from USB" at bounding box center [545, 303] width 464 height 30
click at [313, 284] on input "c. Enable UEFI boot mode and boot from USB" at bounding box center [313, 279] width 0 height 9
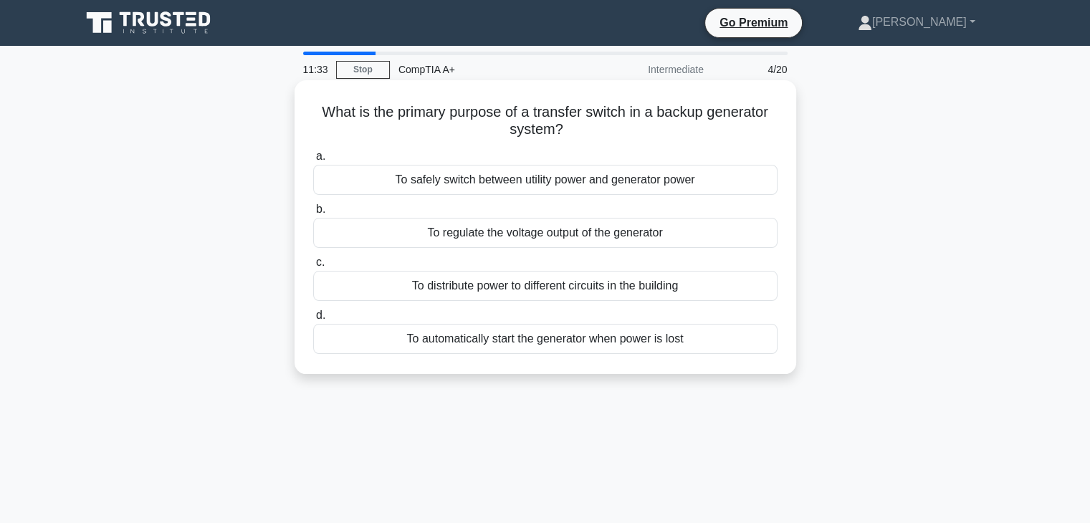
click at [550, 340] on div "To automatically start the generator when power is lost" at bounding box center [545, 339] width 464 height 30
click at [313, 320] on input "d. To automatically start the generator when power is lost" at bounding box center [313, 315] width 0 height 9
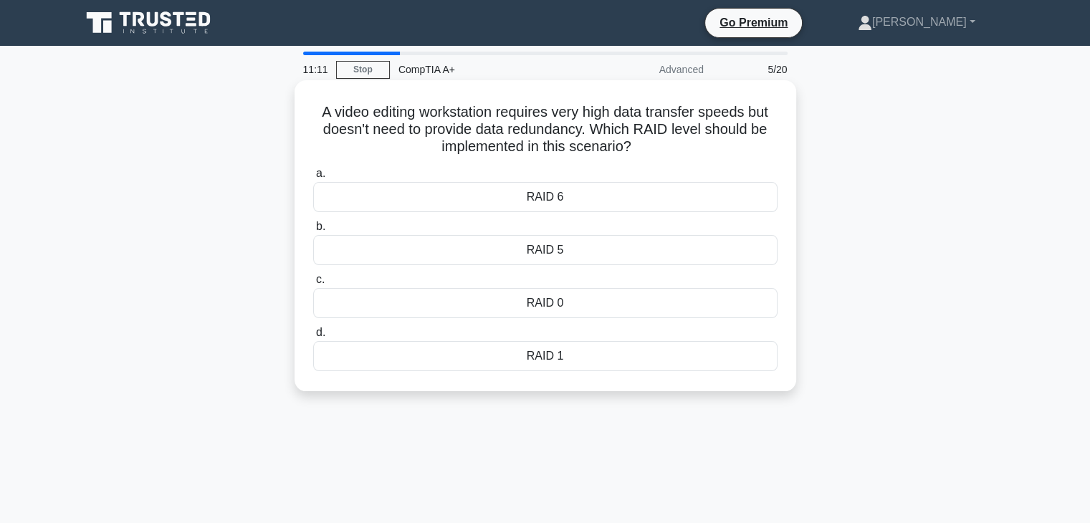
click at [599, 301] on div "RAID 0" at bounding box center [545, 303] width 464 height 30
click at [313, 284] on input "c. RAID 0" at bounding box center [313, 279] width 0 height 9
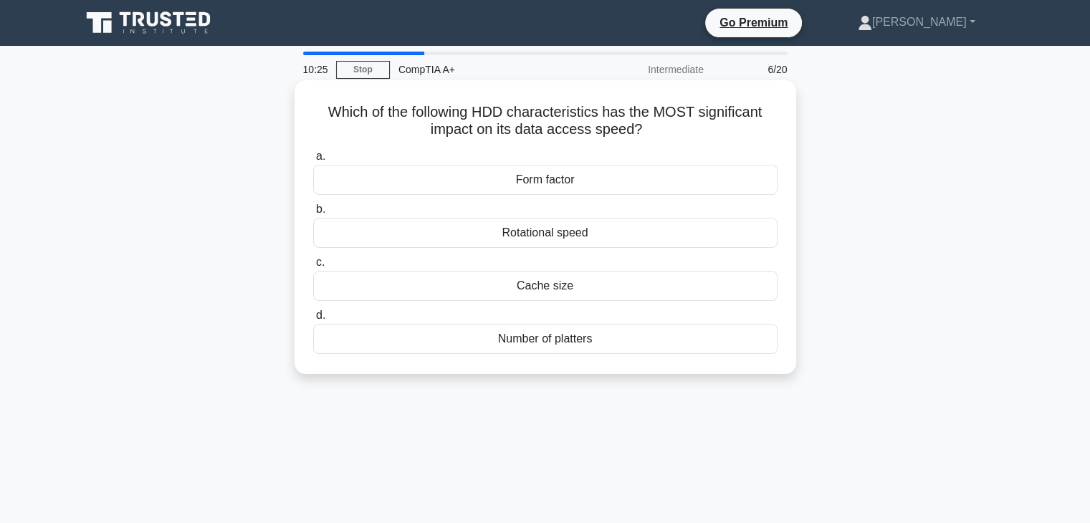
click at [587, 289] on div "Cache size" at bounding box center [545, 286] width 464 height 30
click at [313, 267] on input "c. Cache size" at bounding box center [313, 262] width 0 height 9
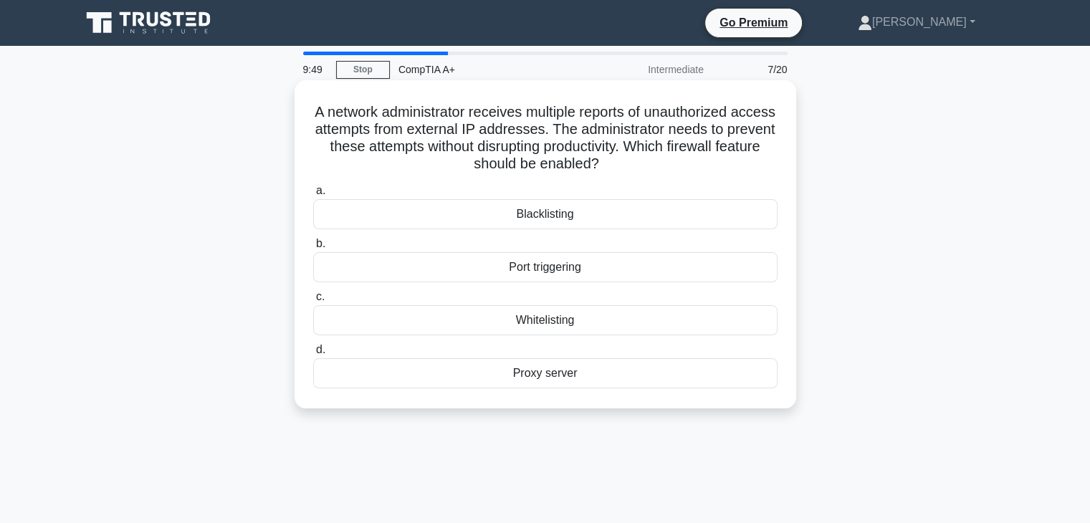
click at [582, 217] on div "Blacklisting" at bounding box center [545, 214] width 464 height 30
click at [313, 196] on input "a. Blacklisting" at bounding box center [313, 190] width 0 height 9
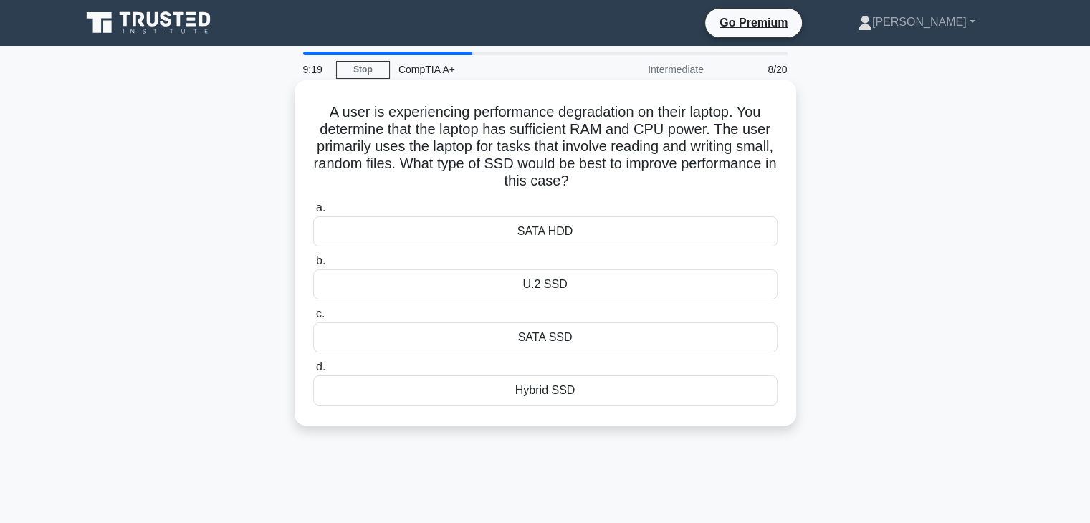
click at [602, 284] on div "U.2 SSD" at bounding box center [545, 284] width 464 height 30
click at [313, 266] on input "b. U.2 SSD" at bounding box center [313, 260] width 0 height 9
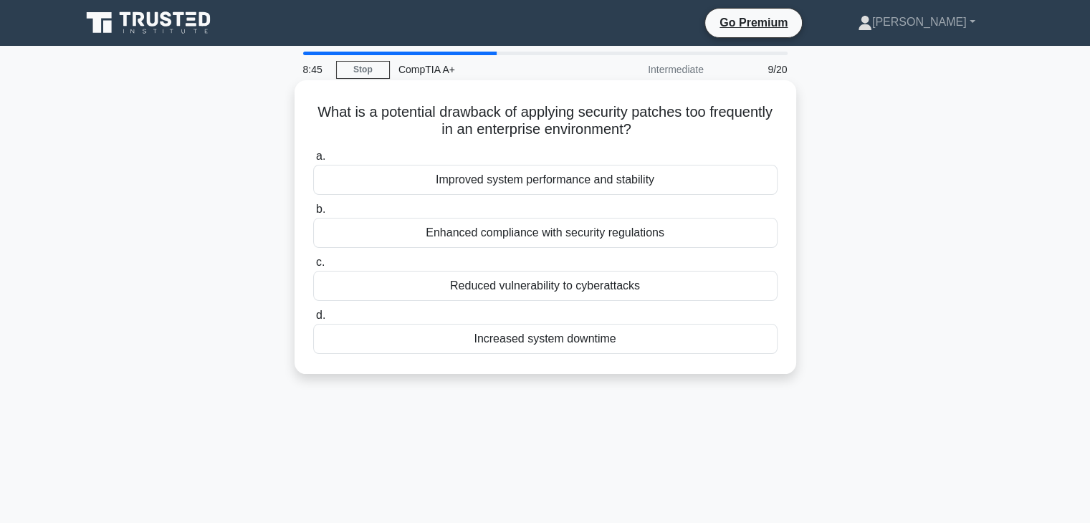
click at [652, 340] on div "Increased system downtime" at bounding box center [545, 339] width 464 height 30
click at [313, 320] on input "d. Increased system downtime" at bounding box center [313, 315] width 0 height 9
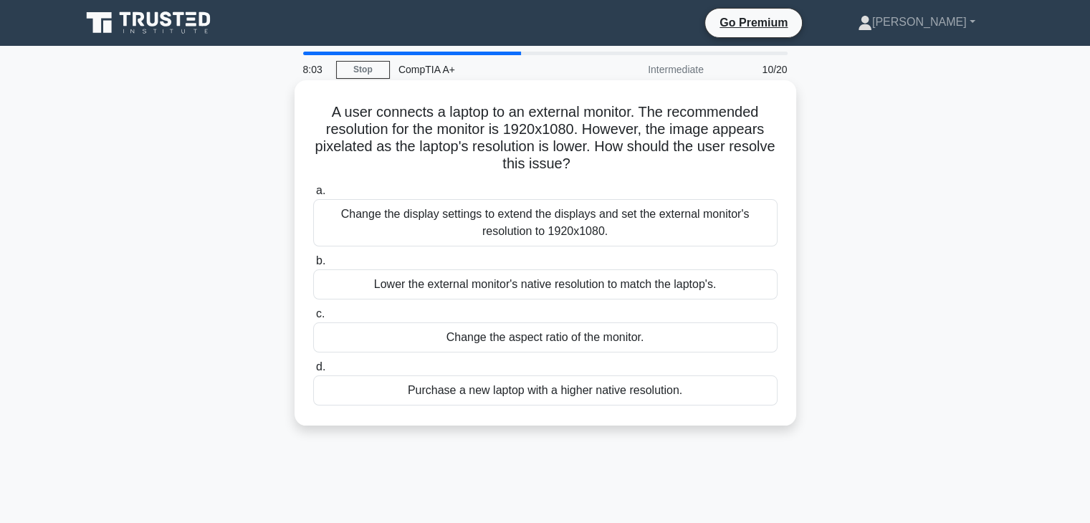
click at [563, 216] on div "Change the display settings to extend the displays and set the external monitor…" at bounding box center [545, 222] width 464 height 47
click at [313, 196] on input "a. Change the display settings to extend the displays and set the external moni…" at bounding box center [313, 190] width 0 height 9
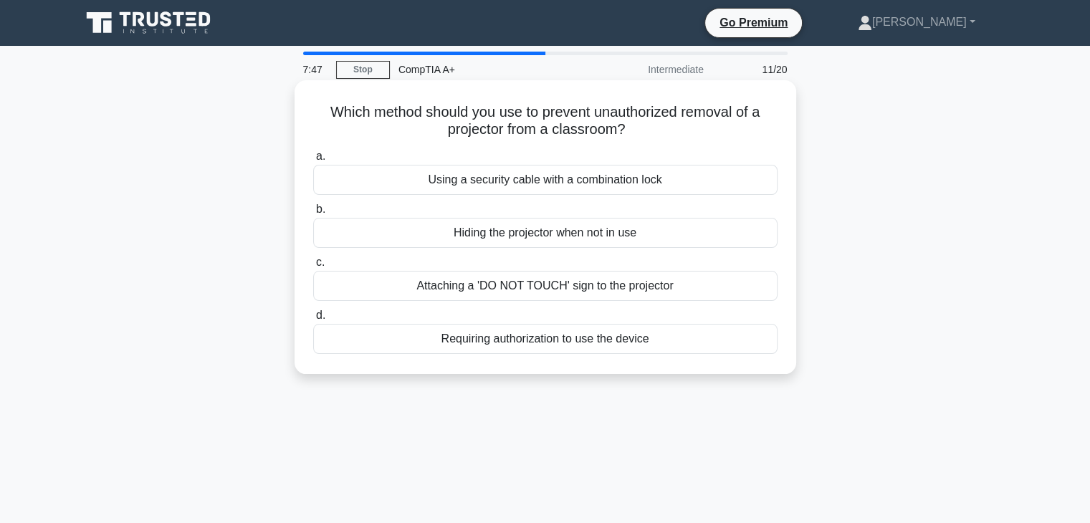
click at [599, 179] on div "Using a security cable with a combination lock" at bounding box center [545, 180] width 464 height 30
click at [313, 161] on input "a. Using a security cable with a combination lock" at bounding box center [313, 156] width 0 height 9
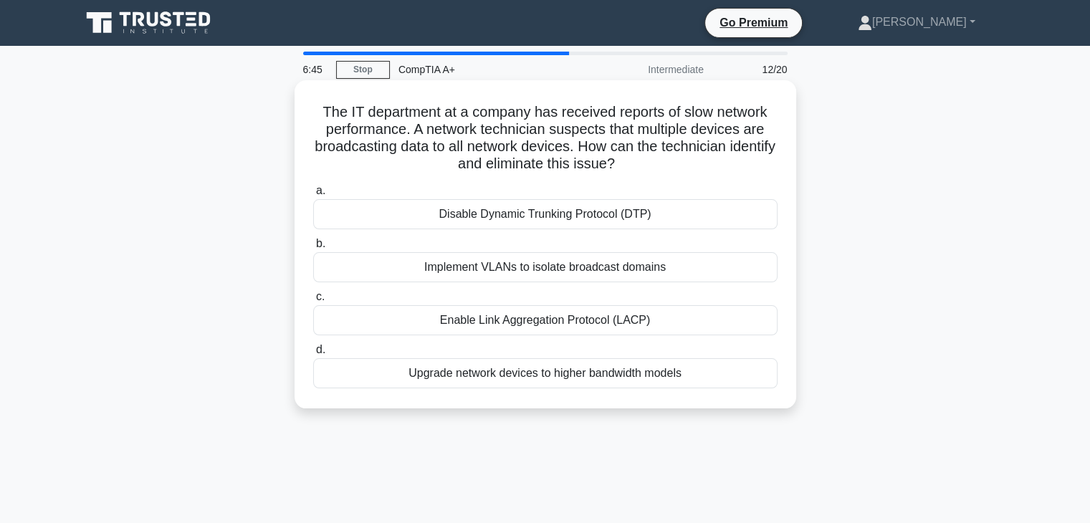
click at [636, 320] on div "Enable Link Aggregation Protocol (LACP)" at bounding box center [545, 320] width 464 height 30
click at [313, 302] on input "c. Enable Link Aggregation Protocol (LACP)" at bounding box center [313, 296] width 0 height 9
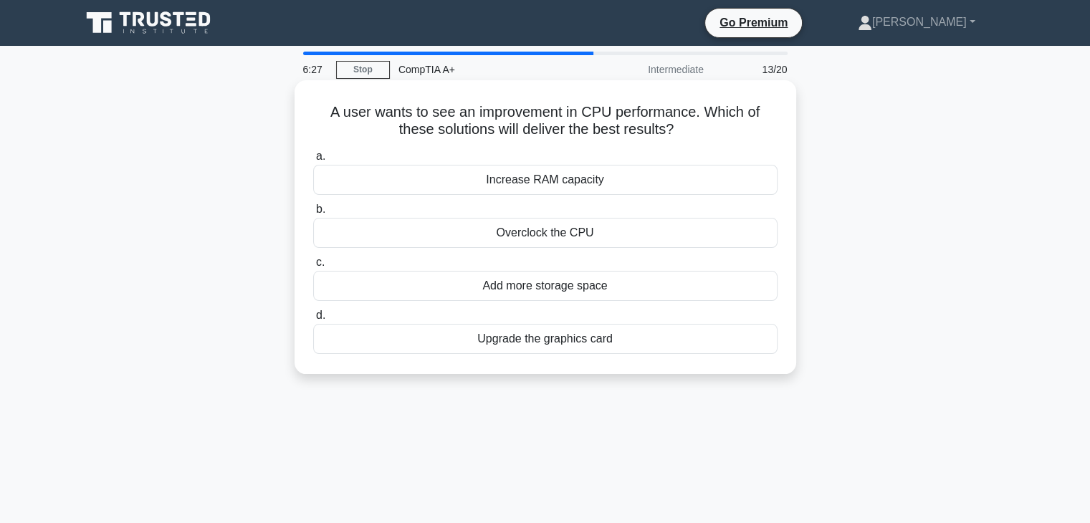
click at [593, 233] on div "Overclock the CPU" at bounding box center [545, 233] width 464 height 30
click at [313, 214] on input "b. Overclock the CPU" at bounding box center [313, 209] width 0 height 9
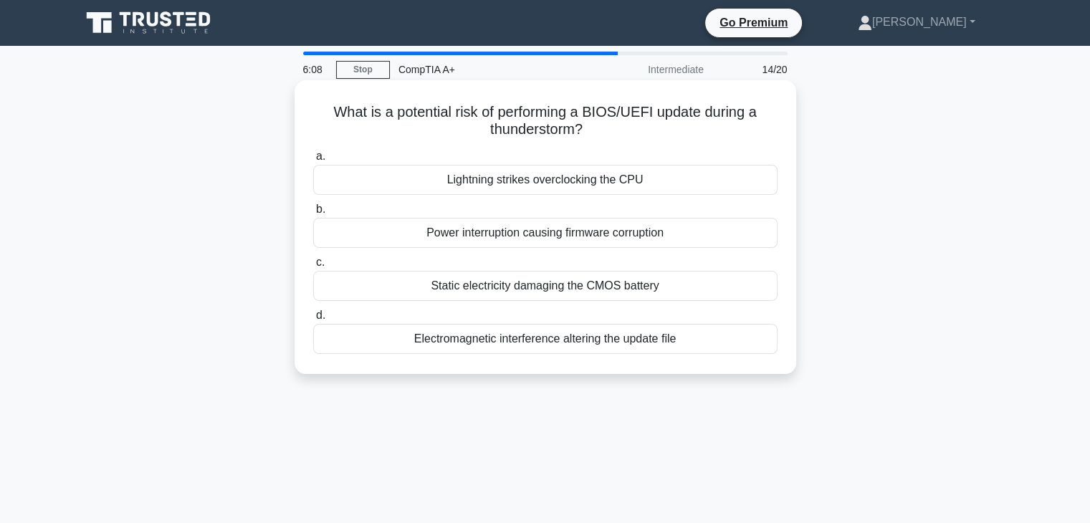
click at [645, 238] on div "Power interruption causing firmware corruption" at bounding box center [545, 233] width 464 height 30
click at [313, 214] on input "b. Power interruption causing firmware corruption" at bounding box center [313, 209] width 0 height 9
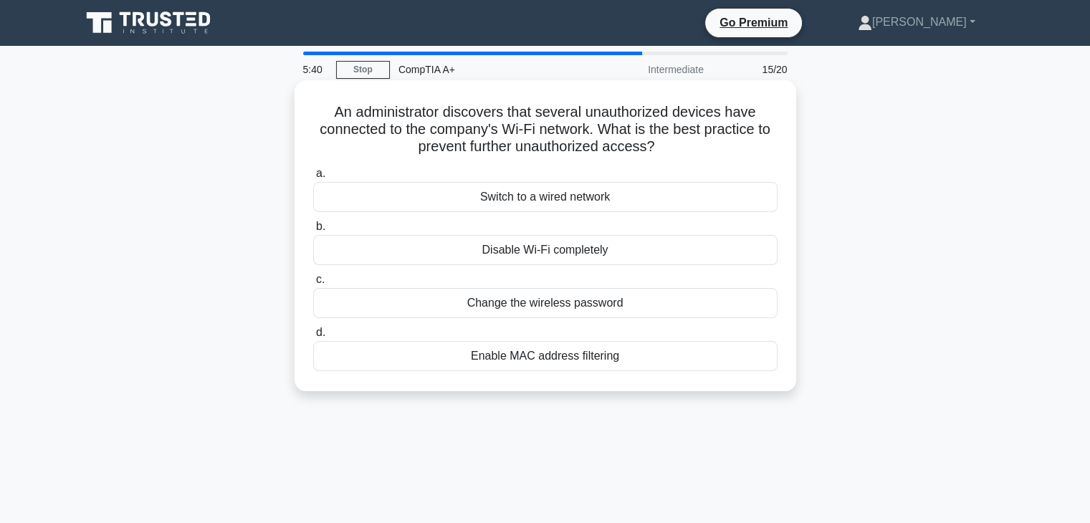
click at [616, 356] on div "Enable MAC address filtering" at bounding box center [545, 356] width 464 height 30
click at [313, 337] on input "d. Enable MAC address filtering" at bounding box center [313, 332] width 0 height 9
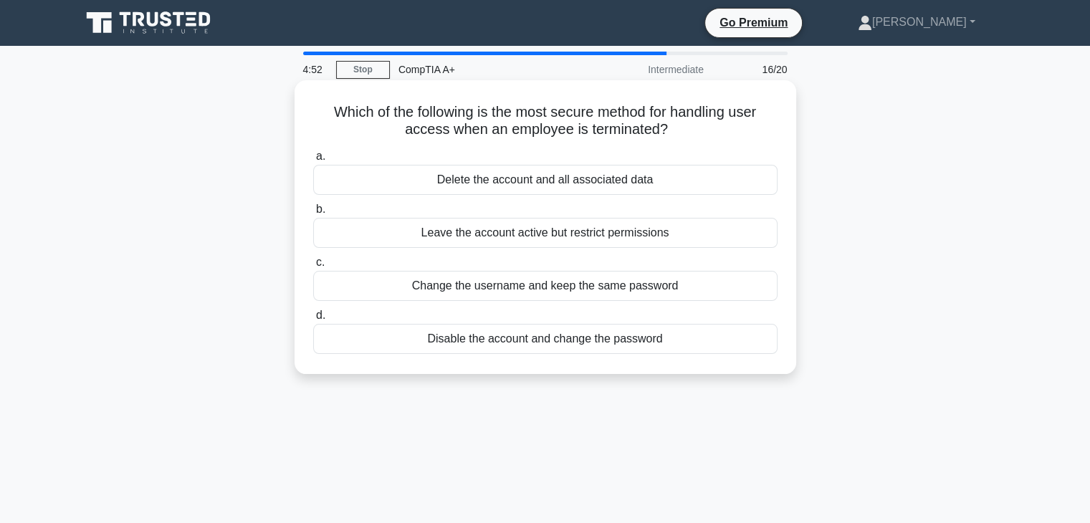
click at [616, 337] on div "Disable the account and change the password" at bounding box center [545, 339] width 464 height 30
click at [313, 320] on input "d. Disable the account and change the password" at bounding box center [313, 315] width 0 height 9
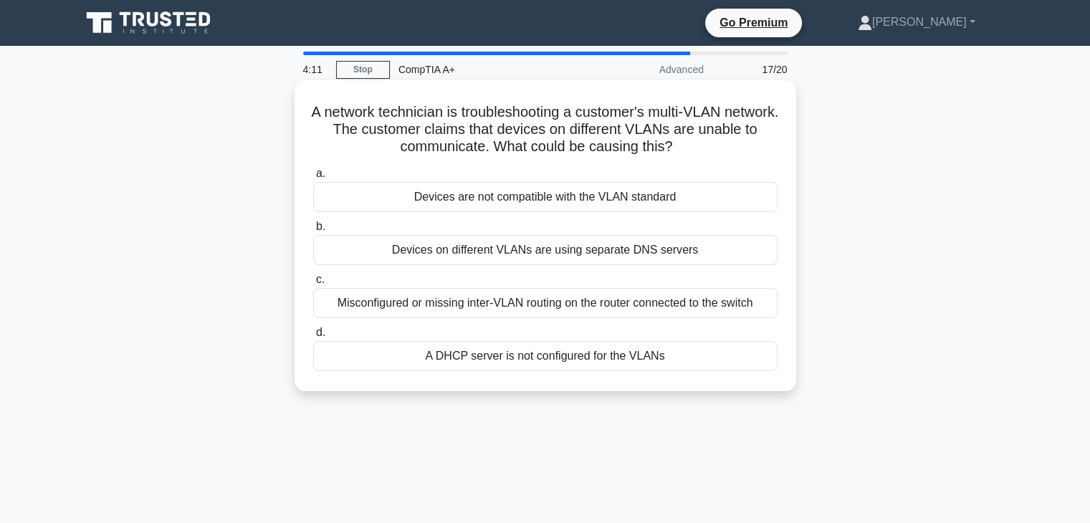
click at [663, 304] on div "Misconfigured or missing inter-VLAN routing on the router connected to the swit…" at bounding box center [545, 303] width 464 height 30
click at [313, 284] on input "c. Misconfigured or missing inter-VLAN routing on the router connected to the s…" at bounding box center [313, 279] width 0 height 9
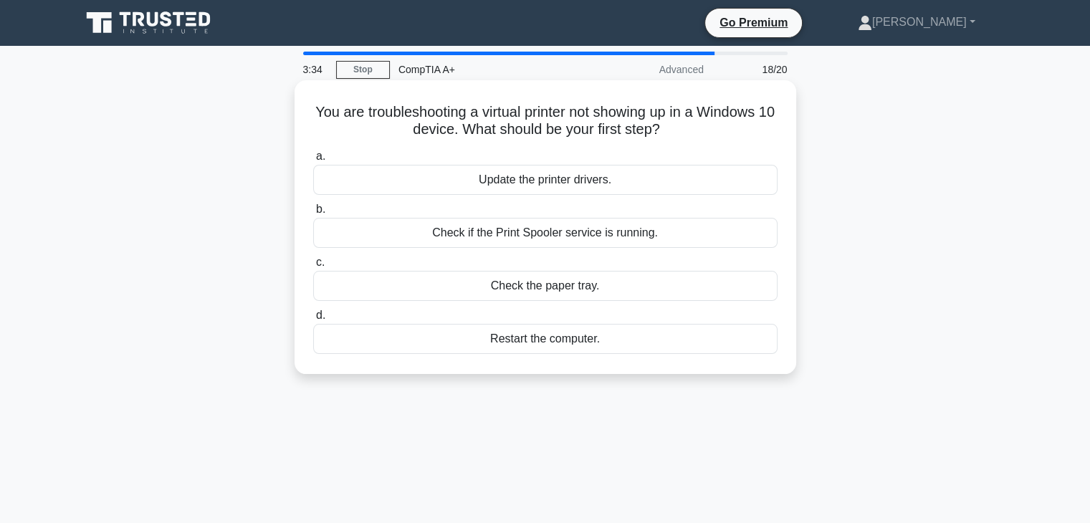
click at [652, 239] on div "Check if the Print Spooler service is running." at bounding box center [545, 233] width 464 height 30
click at [313, 214] on input "b. Check if the Print Spooler service is running." at bounding box center [313, 209] width 0 height 9
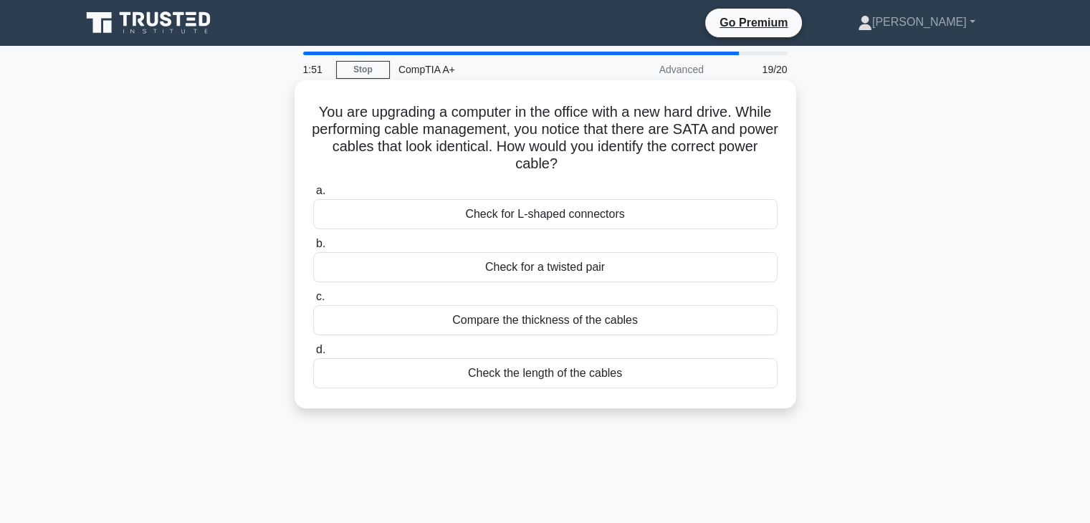
click at [650, 319] on div "Compare the thickness of the cables" at bounding box center [545, 320] width 464 height 30
click at [313, 302] on input "c. Compare the thickness of the cables" at bounding box center [313, 296] width 0 height 9
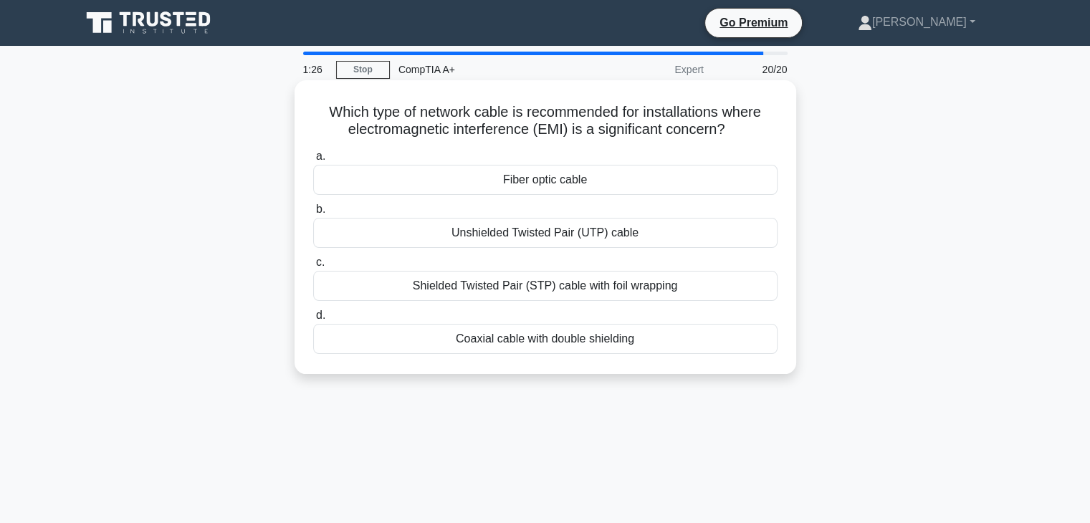
click at [578, 178] on div "Fiber optic cable" at bounding box center [545, 180] width 464 height 30
click at [313, 161] on input "a. Fiber optic cable" at bounding box center [313, 156] width 0 height 9
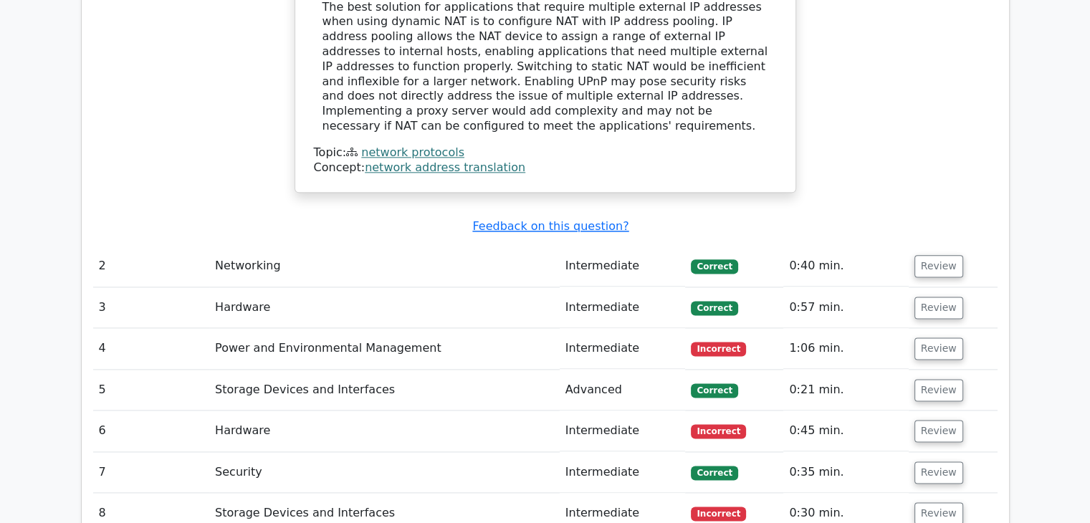
scroll to position [1791, 0]
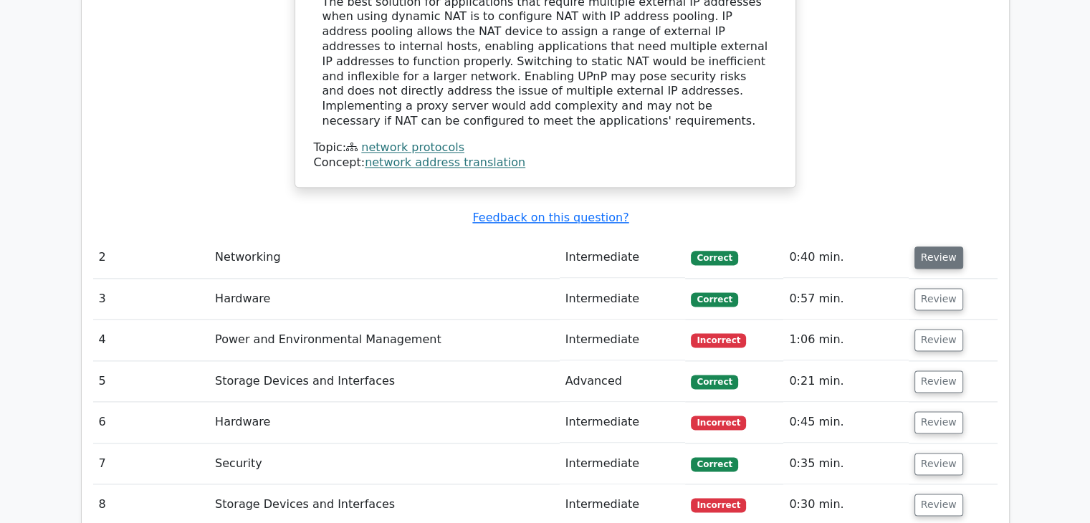
click at [930, 246] on button "Review" at bounding box center [938, 257] width 49 height 22
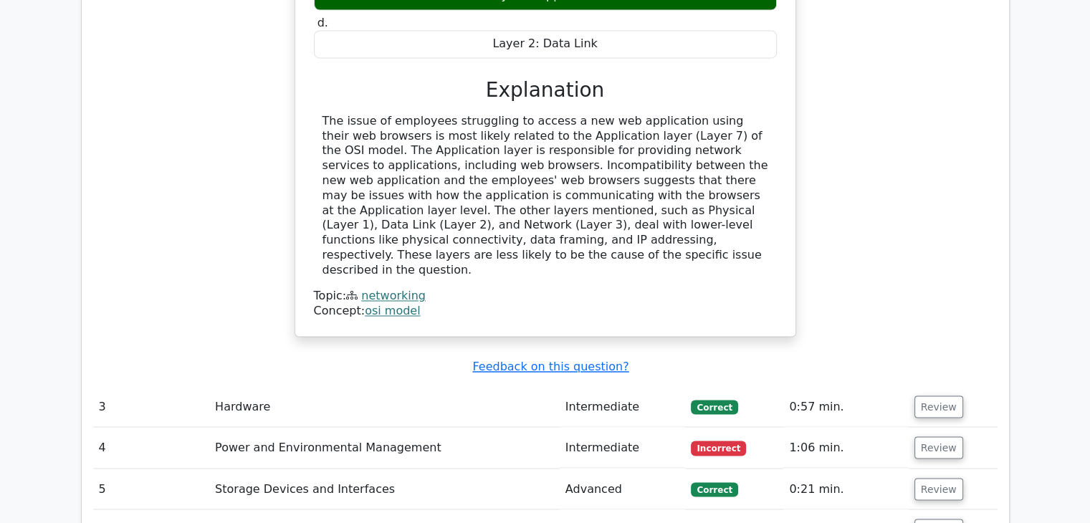
scroll to position [2364, 0]
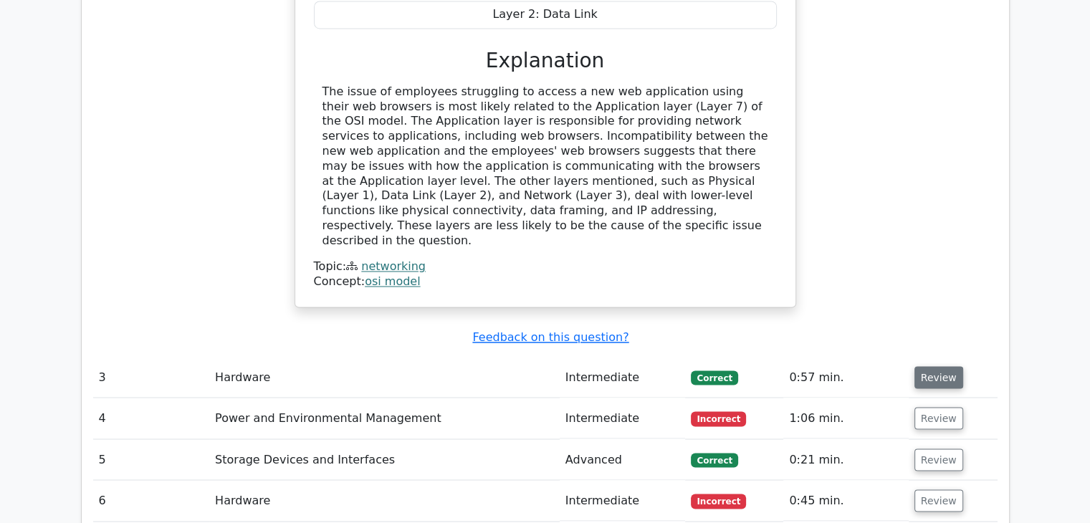
click at [933, 366] on button "Review" at bounding box center [938, 377] width 49 height 22
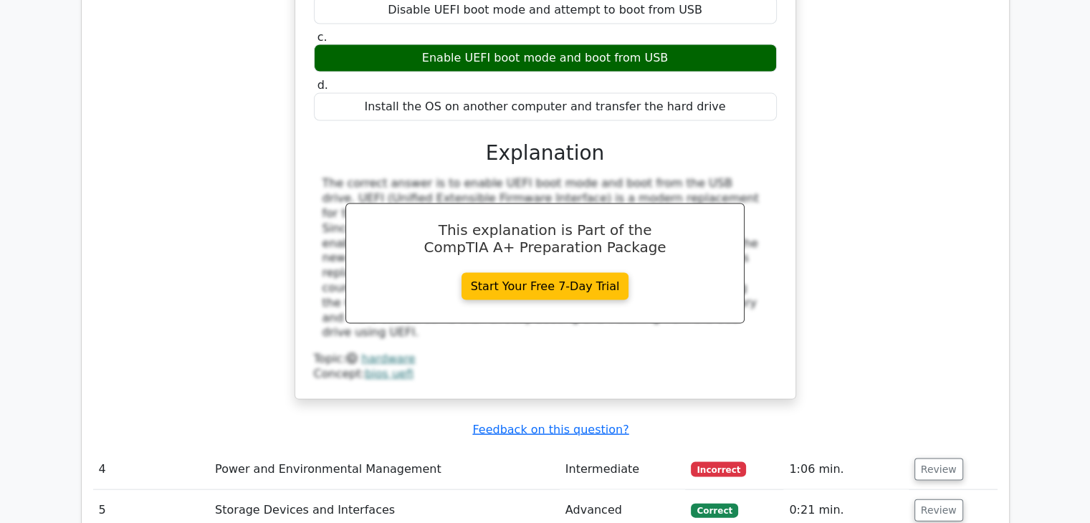
scroll to position [2937, 0]
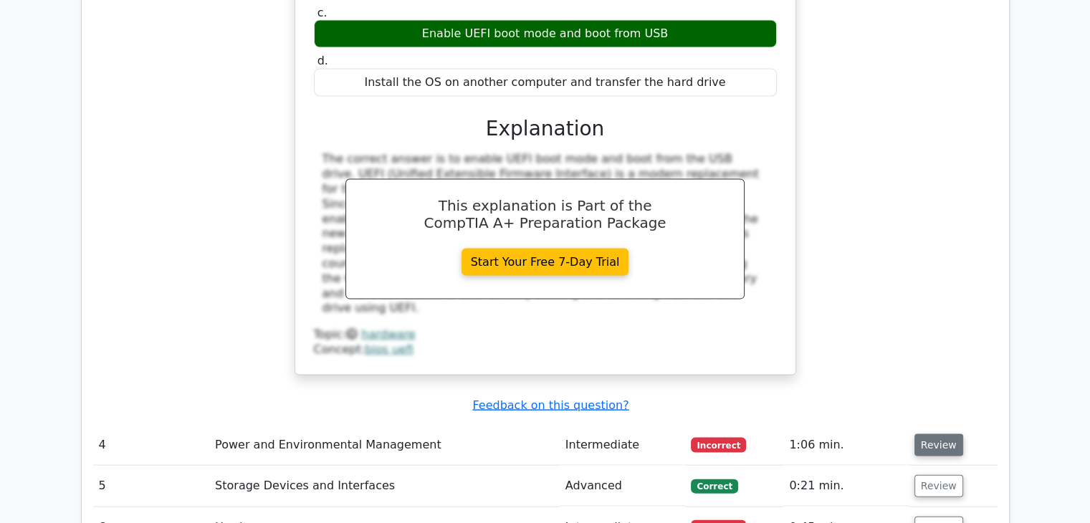
click at [943, 434] on button "Review" at bounding box center [938, 445] width 49 height 22
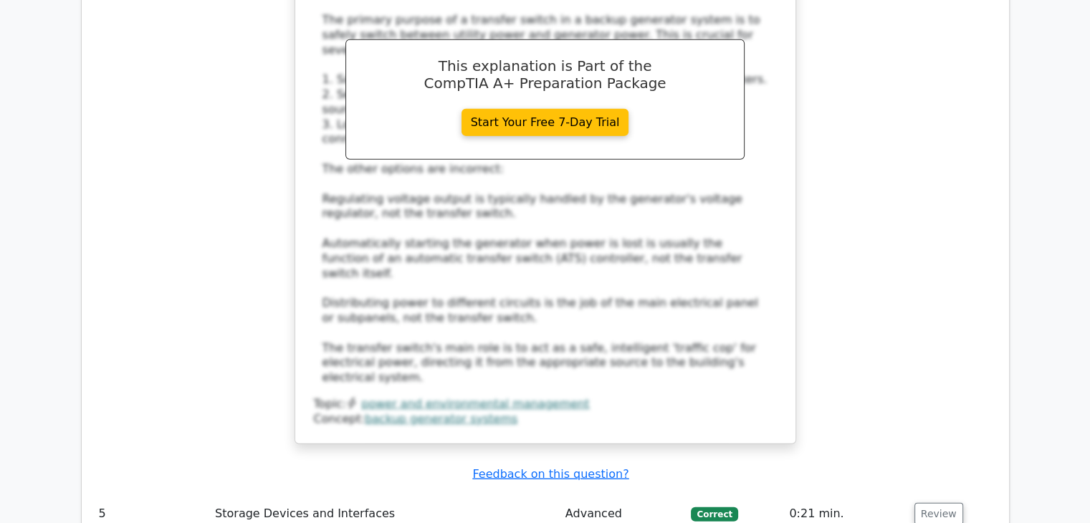
scroll to position [3725, 0]
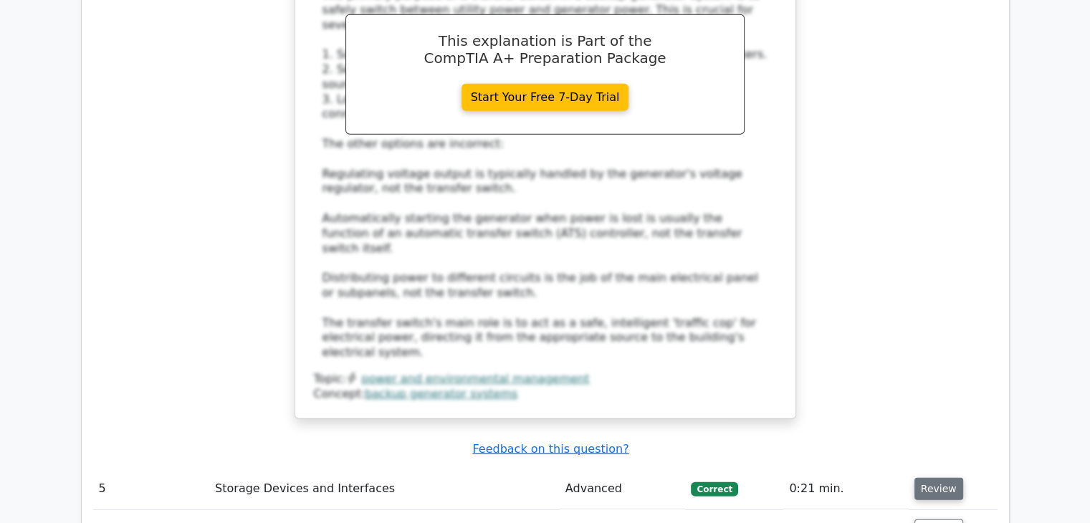
click at [914, 478] on button "Review" at bounding box center [938, 489] width 49 height 22
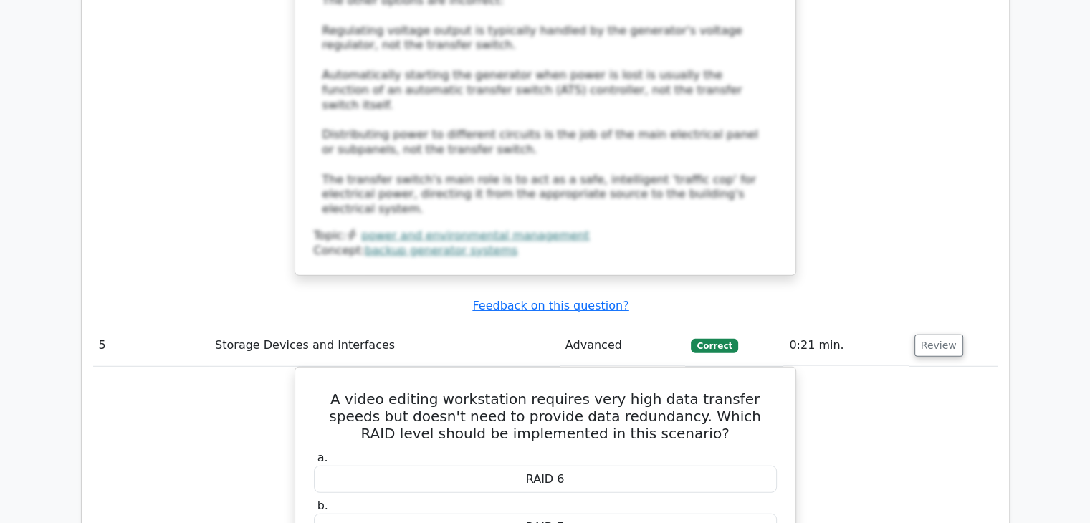
scroll to position [4226, 0]
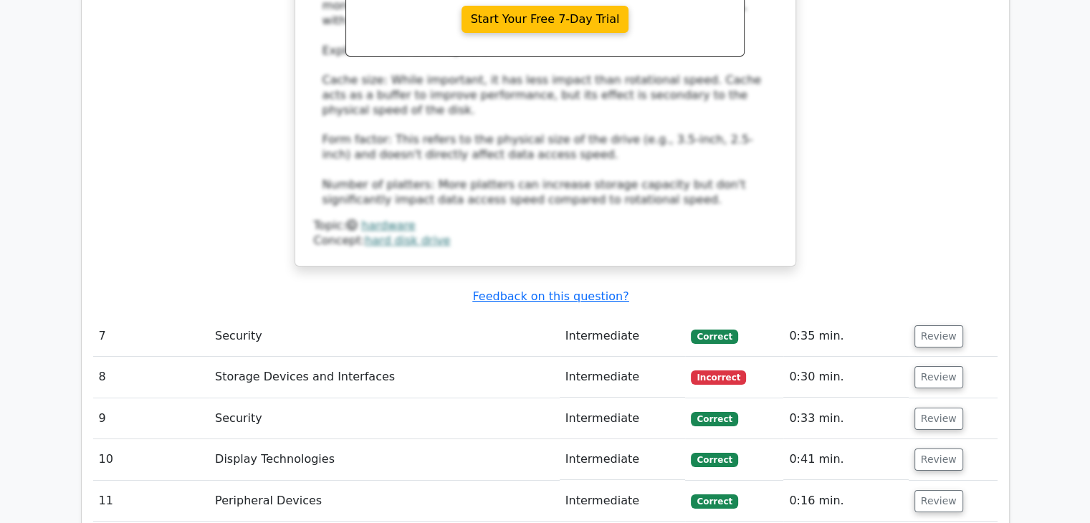
scroll to position [5229, 0]
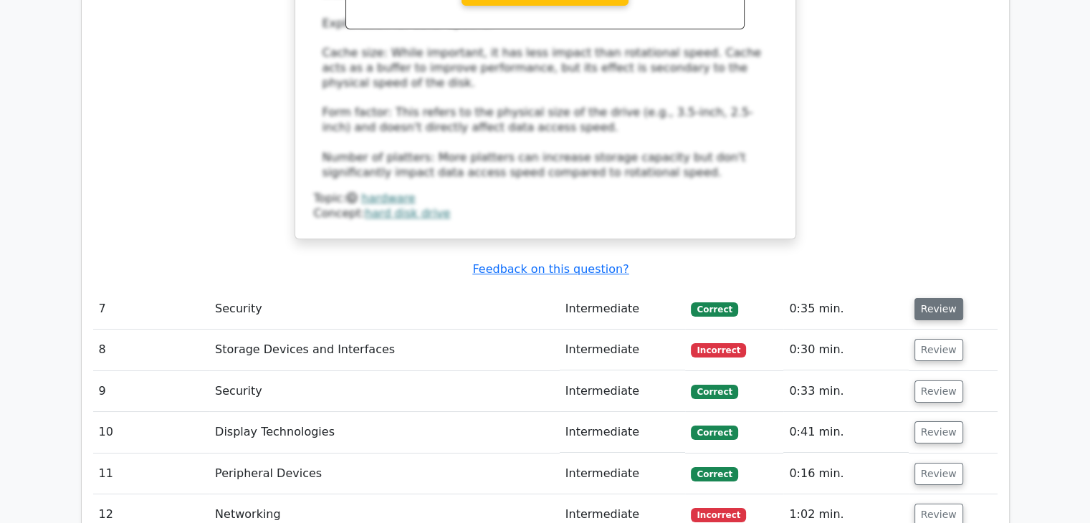
click at [941, 298] on button "Review" at bounding box center [938, 309] width 49 height 22
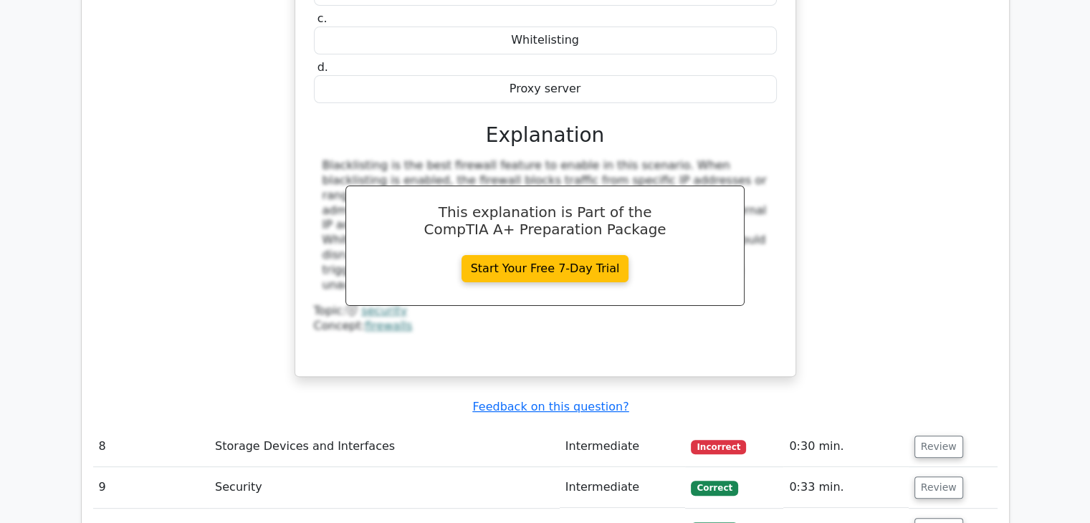
scroll to position [5802, 0]
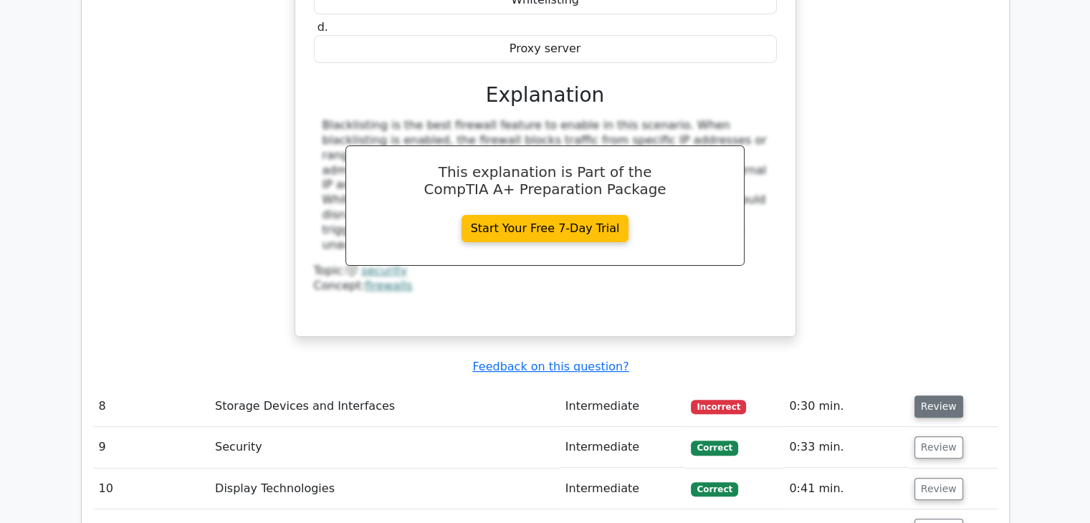
click at [932, 395] on button "Review" at bounding box center [938, 406] width 49 height 22
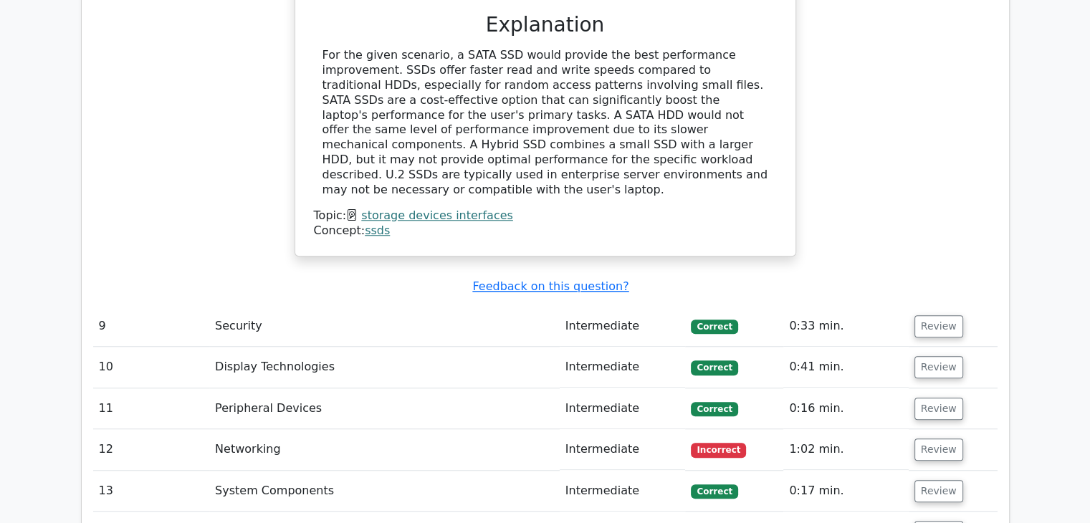
scroll to position [6519, 0]
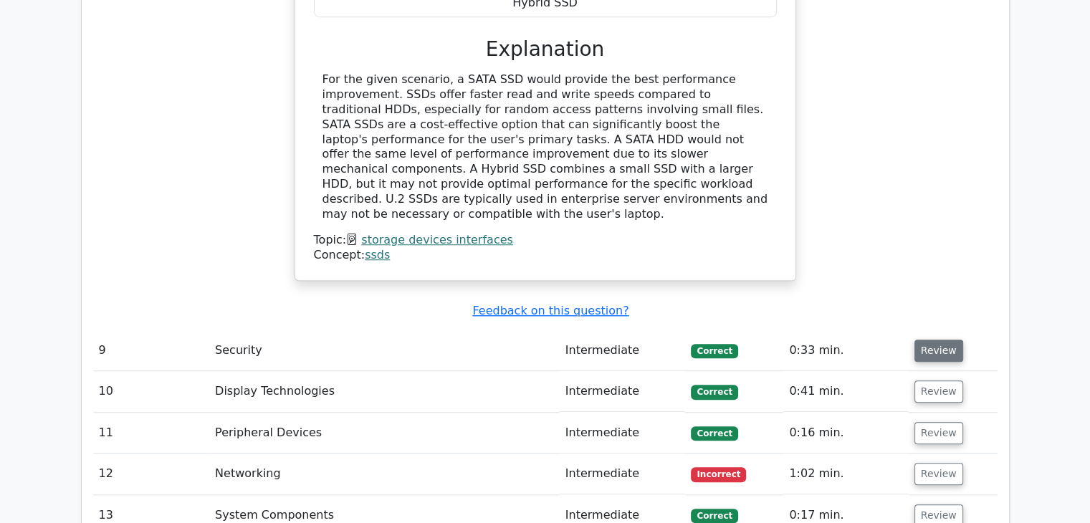
click at [920, 340] on button "Review" at bounding box center [938, 351] width 49 height 22
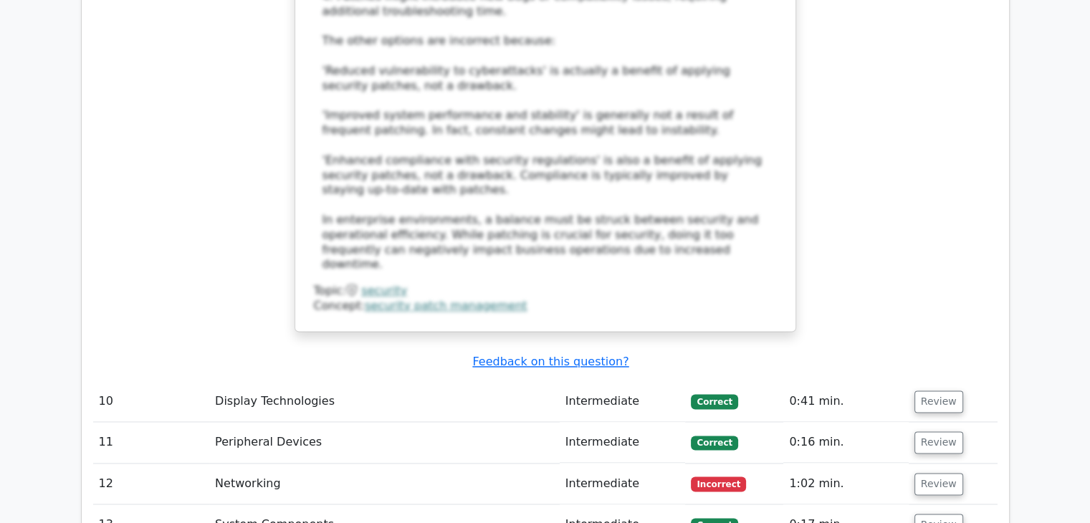
scroll to position [7378, 0]
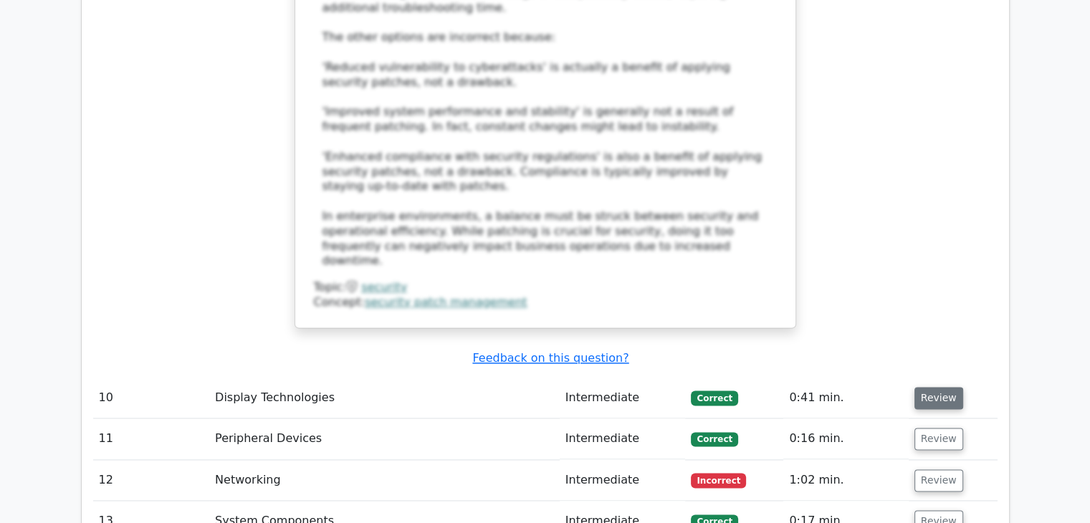
click at [926, 387] on button "Review" at bounding box center [938, 398] width 49 height 22
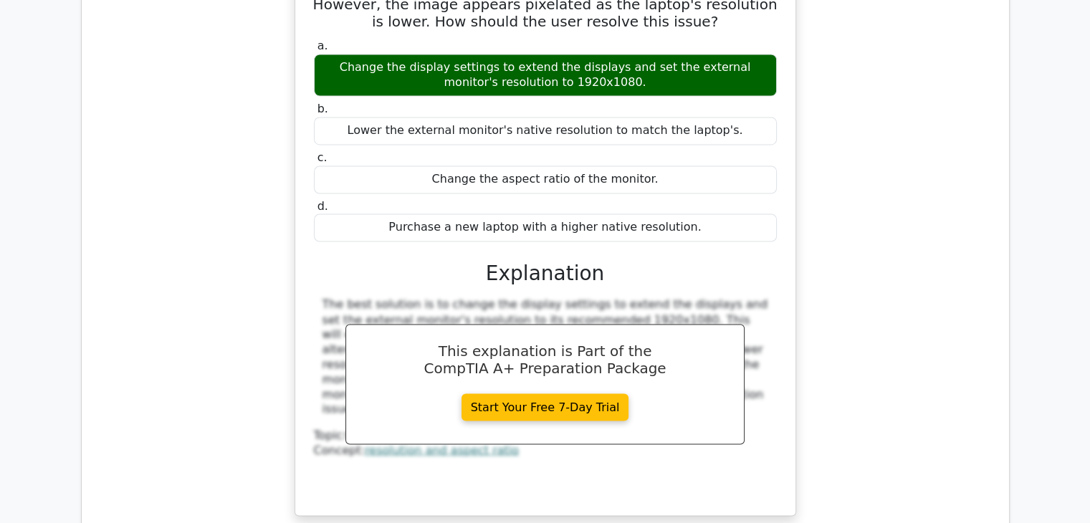
scroll to position [8023, 0]
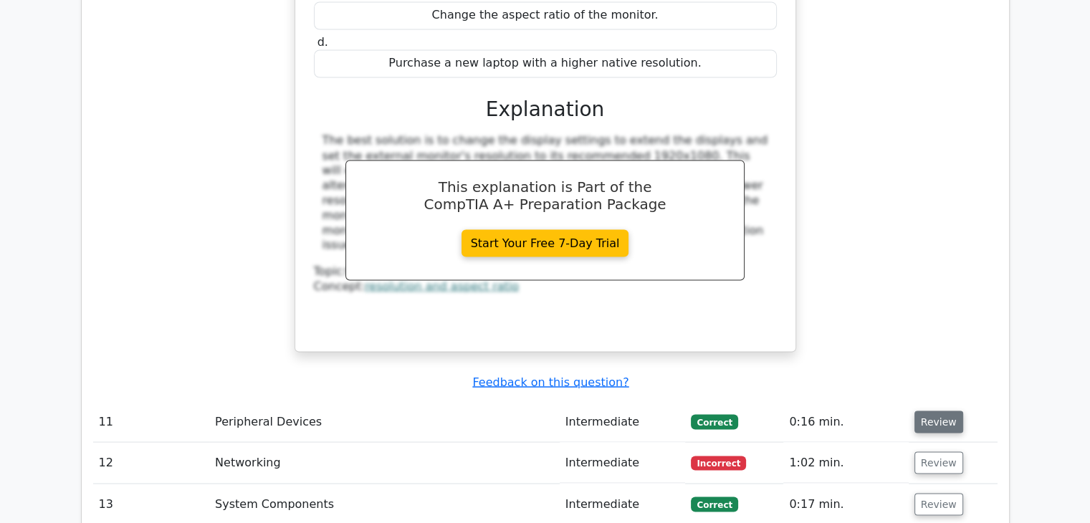
click at [923, 410] on button "Review" at bounding box center [938, 421] width 49 height 22
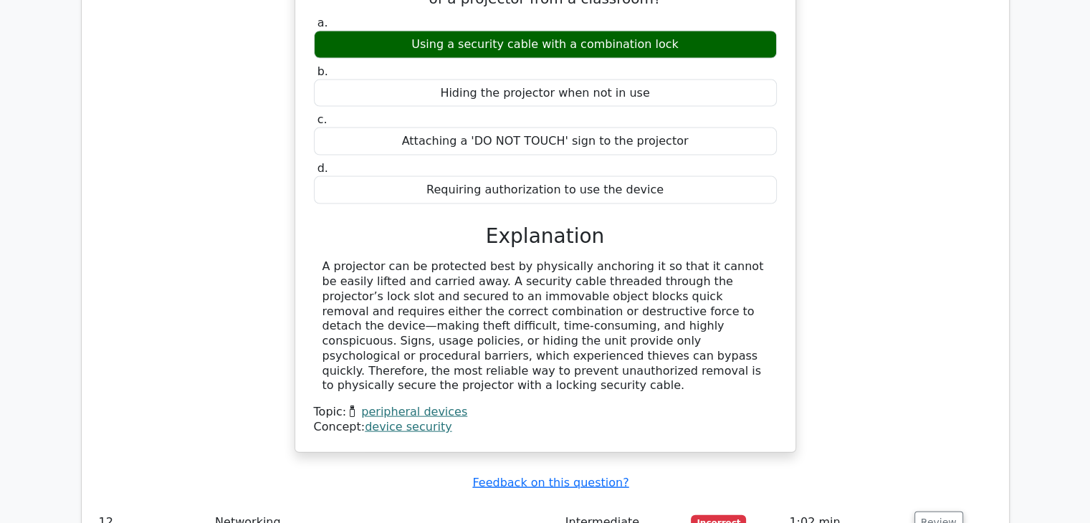
scroll to position [8525, 0]
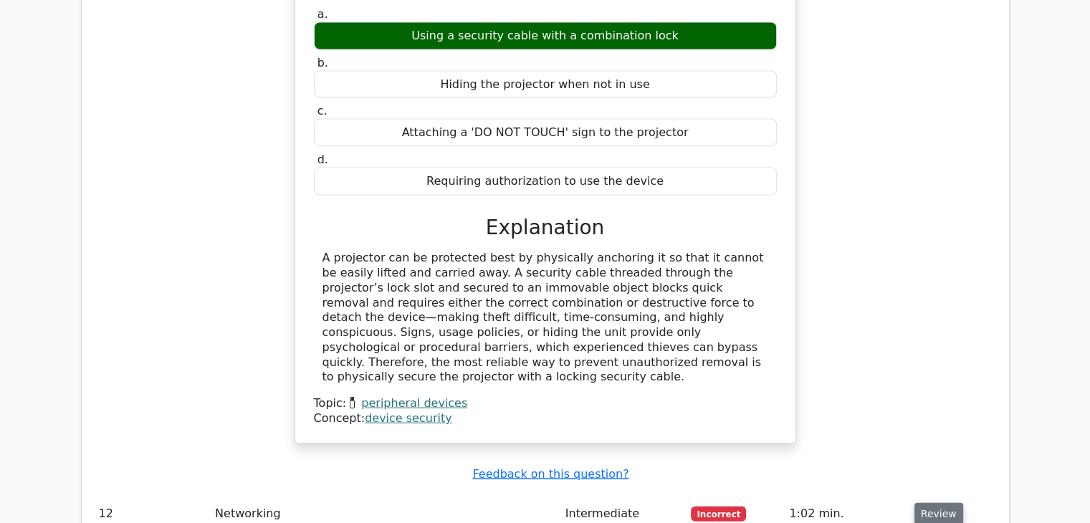
click at [941, 503] on button "Review" at bounding box center [938, 514] width 49 height 22
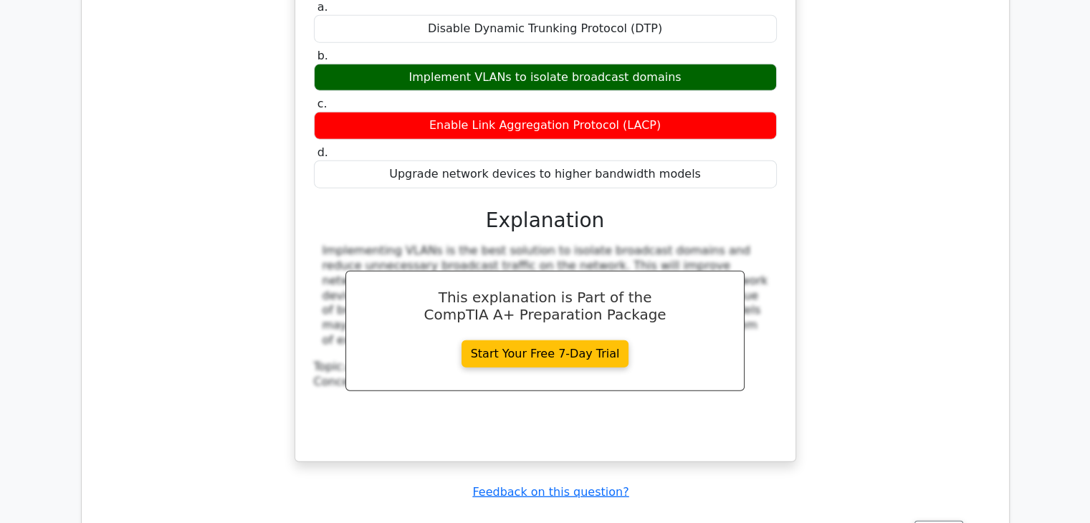
scroll to position [9169, 0]
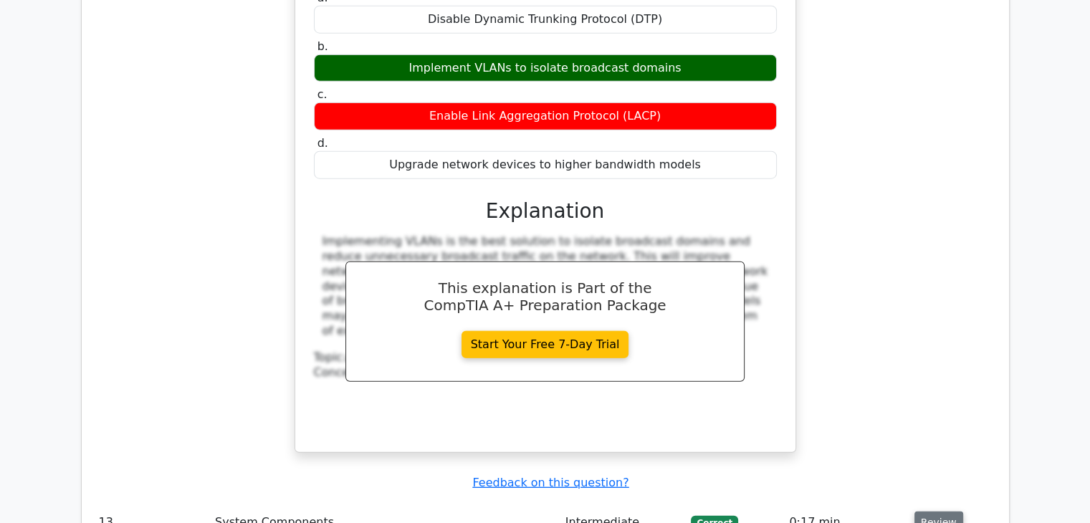
click at [915, 511] on button "Review" at bounding box center [938, 522] width 49 height 22
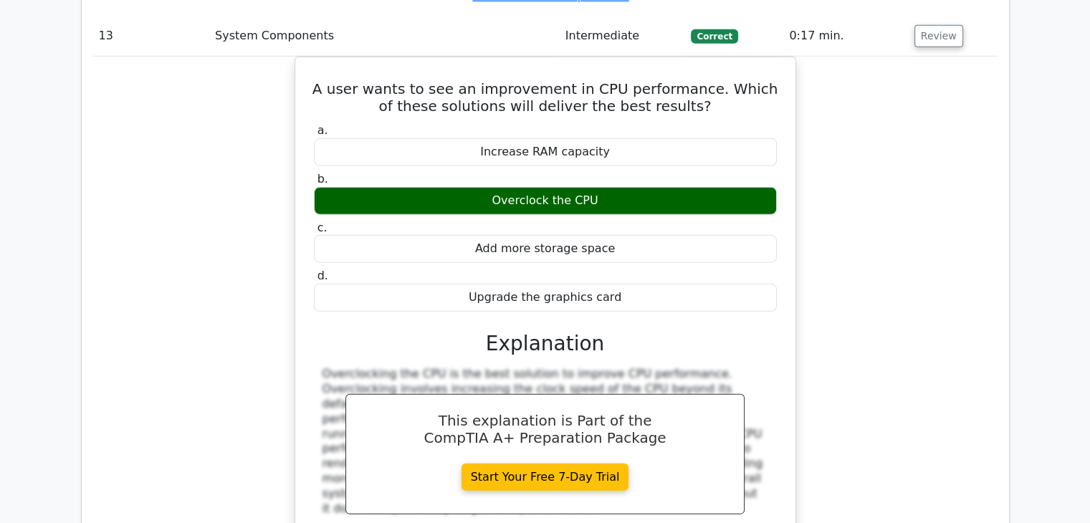
scroll to position [9814, 0]
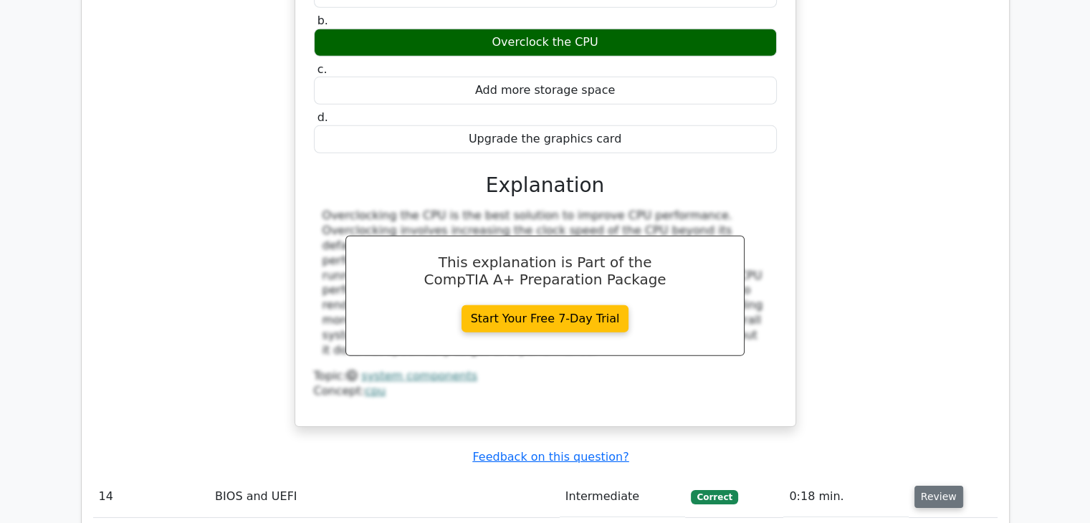
click at [935, 486] on button "Review" at bounding box center [938, 497] width 49 height 22
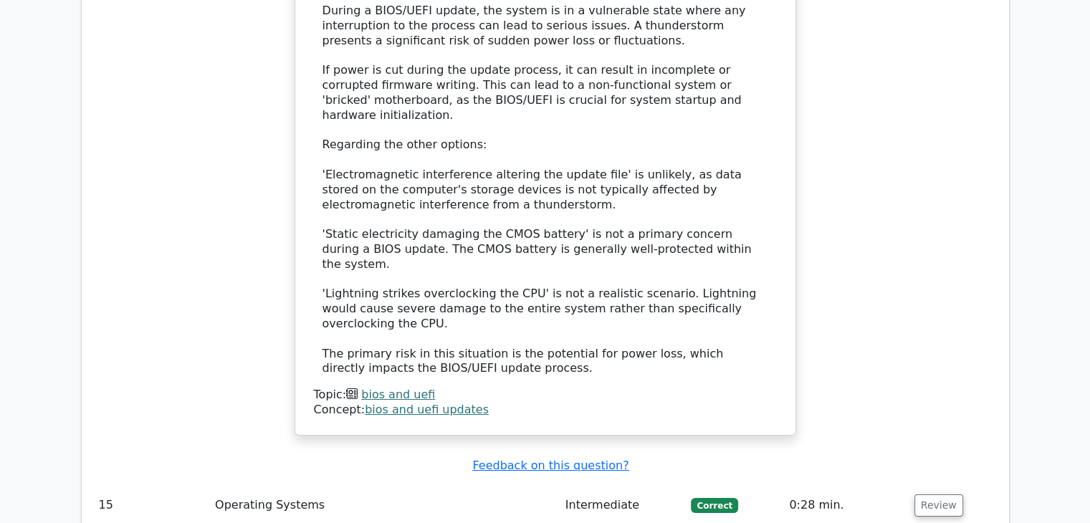
scroll to position [10674, 0]
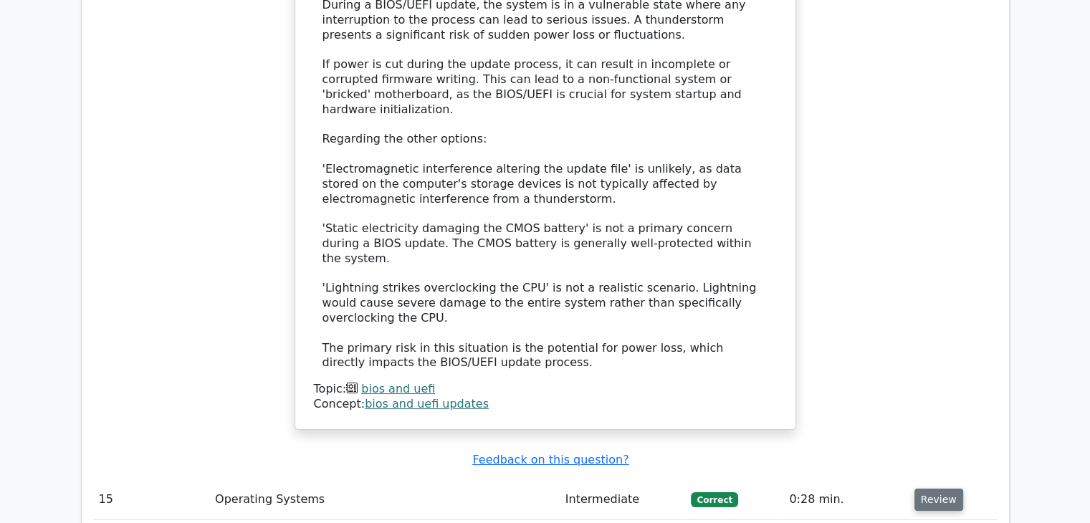
click at [942, 489] on button "Review" at bounding box center [938, 500] width 49 height 22
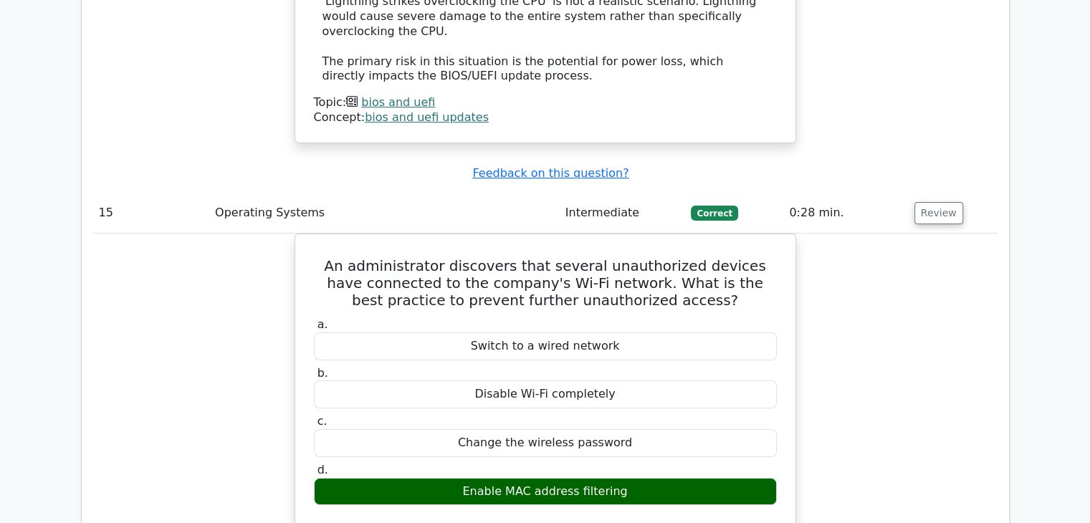
scroll to position [11318, 0]
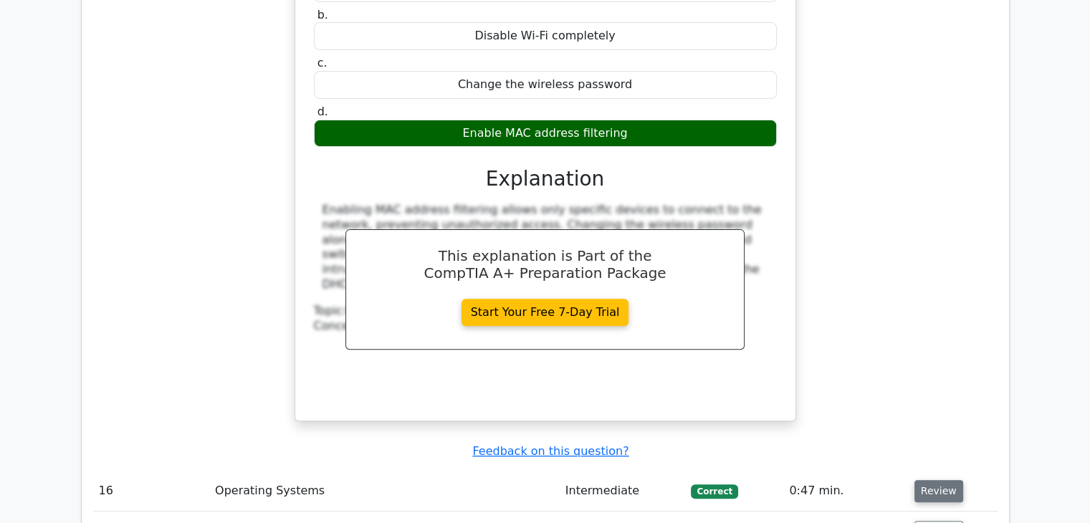
click at [943, 480] on button "Review" at bounding box center [938, 491] width 49 height 22
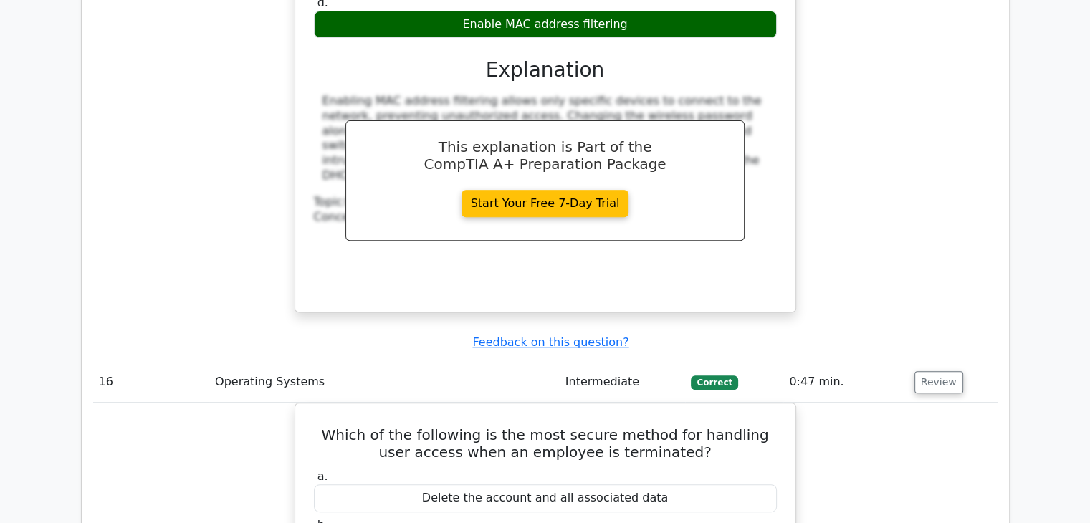
scroll to position [11891, 0]
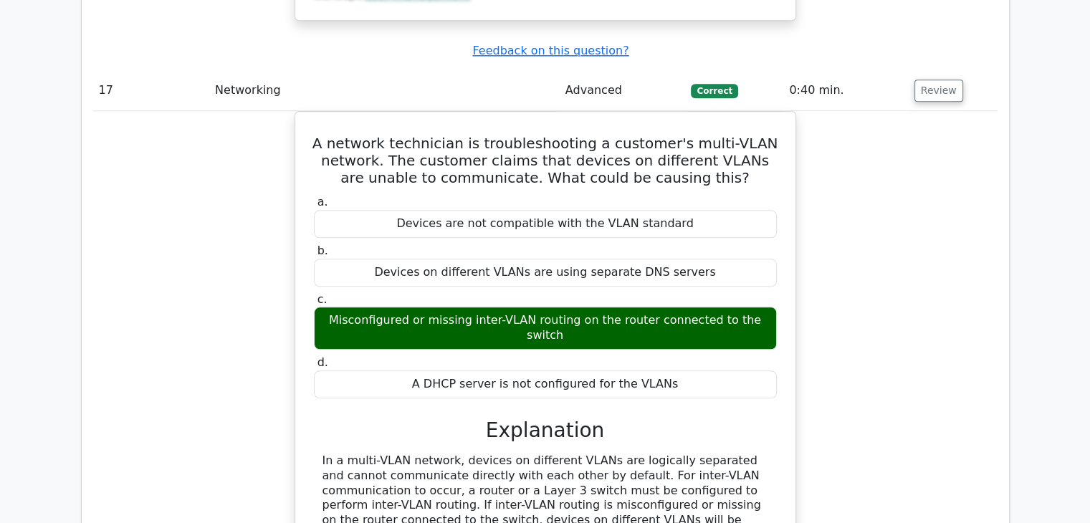
scroll to position [12679, 0]
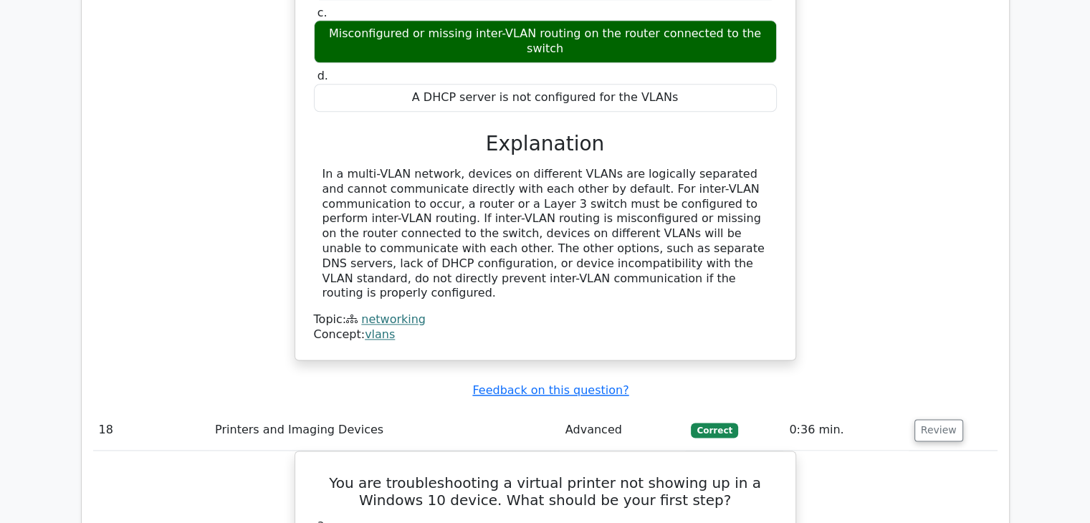
scroll to position [13324, 0]
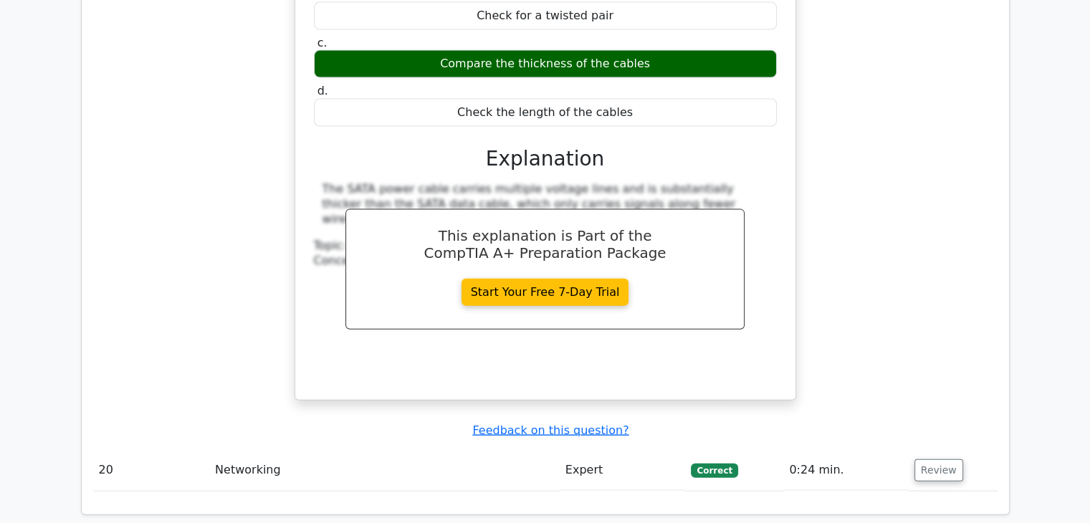
scroll to position [13896, 0]
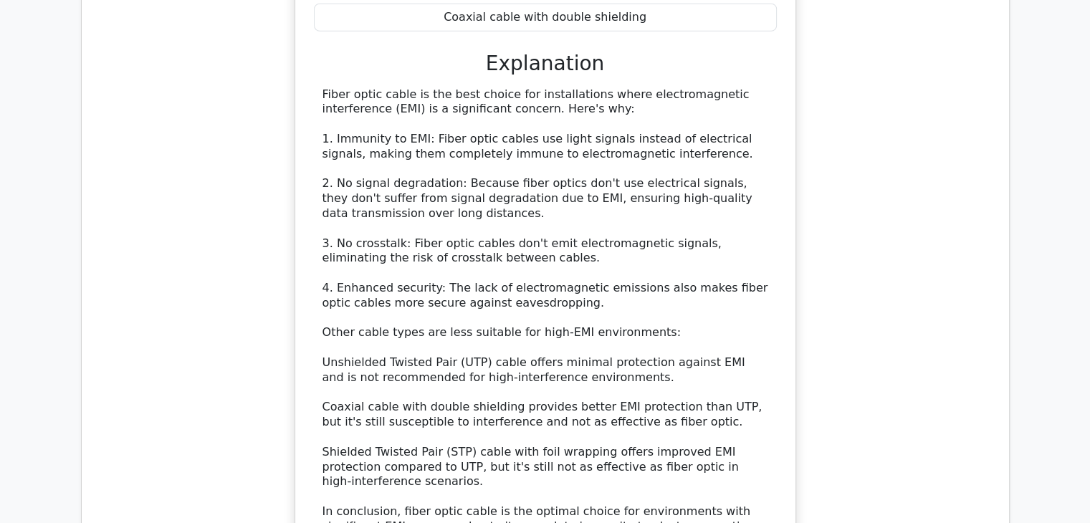
scroll to position [14827, 0]
